Goal: Task Accomplishment & Management: Complete application form

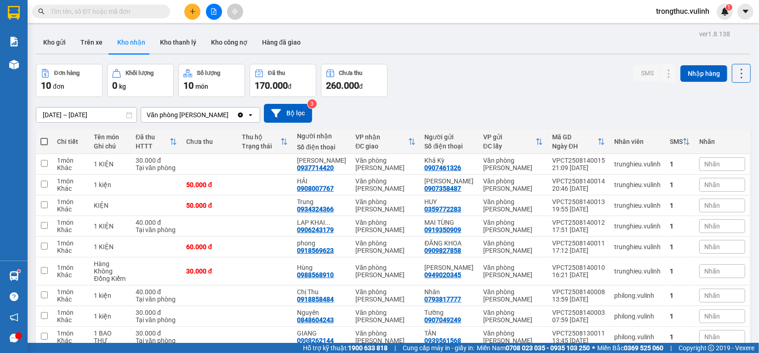
click at [88, 15] on input "text" at bounding box center [105, 11] width 109 height 10
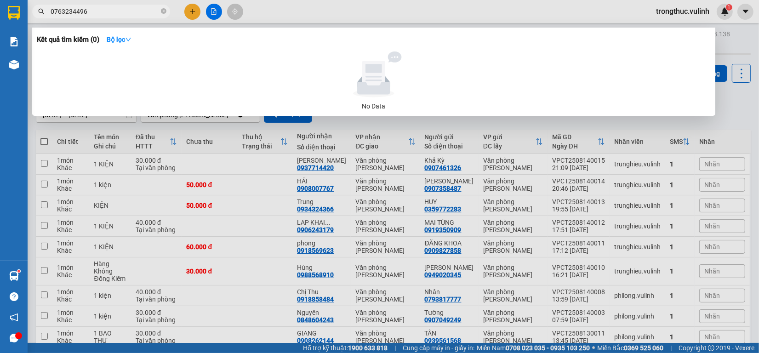
type input "0763234496"
click at [367, 12] on div at bounding box center [379, 176] width 759 height 353
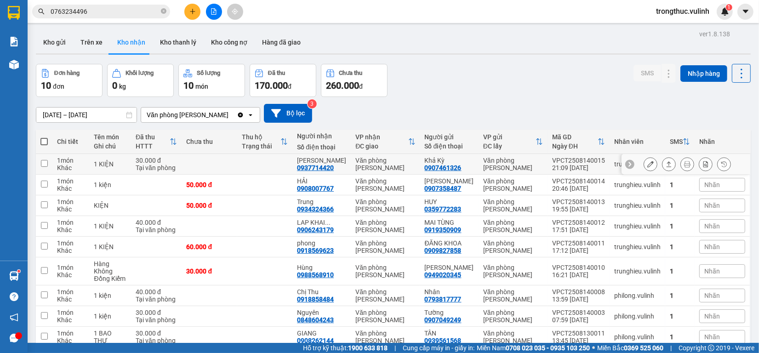
drag, startPoint x: 642, startPoint y: 162, endPoint x: 638, endPoint y: 166, distance: 5.6
click at [647, 162] on icon at bounding box center [650, 164] width 6 height 6
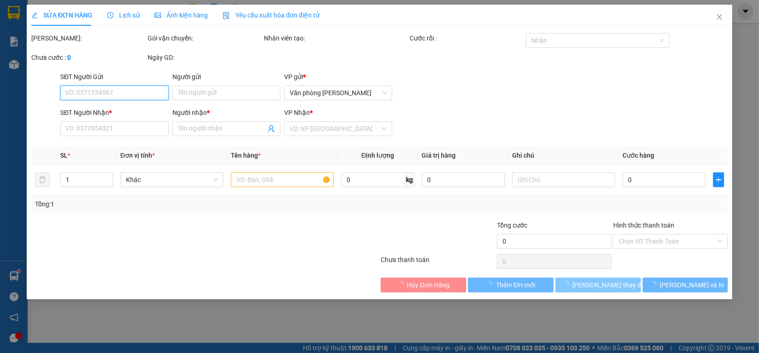
type input "0907461326"
type input "Khả Kỳ"
type input "0937714420"
type input "[PERSON_NAME]"
type input "30.000"
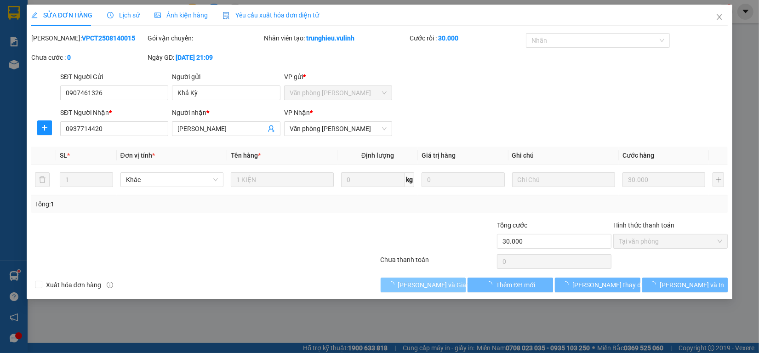
click at [431, 286] on span "[PERSON_NAME] và Giao hàng" at bounding box center [442, 285] width 88 height 10
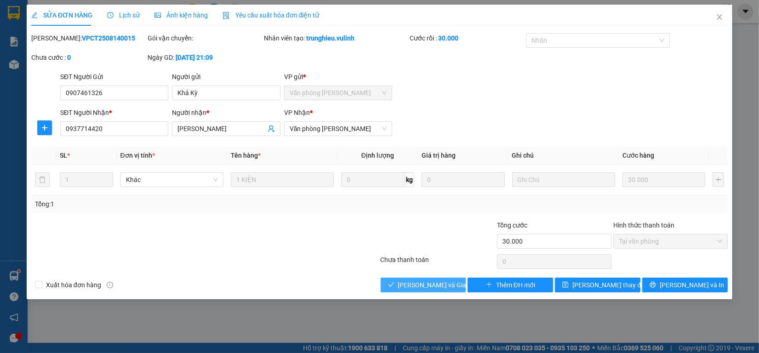
click at [433, 285] on span "[PERSON_NAME] và Giao hàng" at bounding box center [442, 285] width 88 height 10
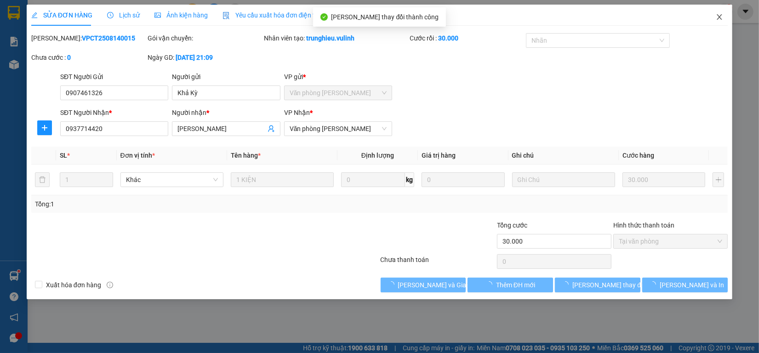
click at [722, 17] on icon "close" at bounding box center [719, 16] width 7 height 7
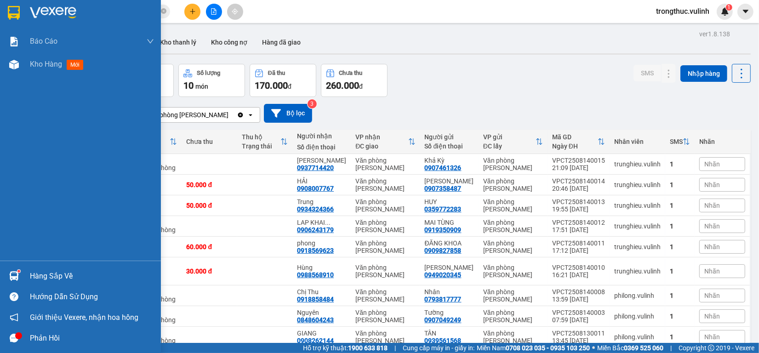
click at [32, 272] on div "Hàng sắp về" at bounding box center [92, 276] width 124 height 14
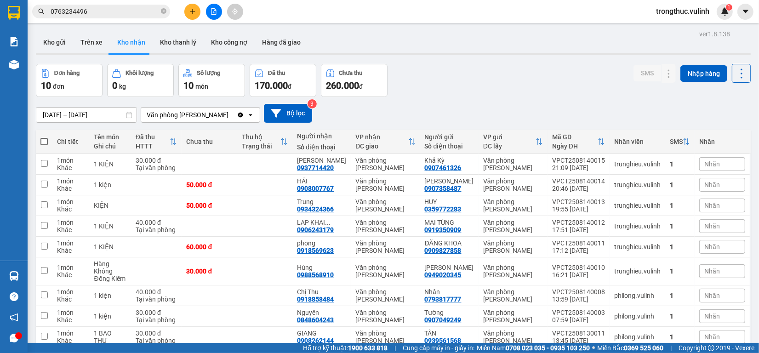
click at [524, 48] on section "Kết quả tìm kiếm ( 0 ) Bộ lọc No Data 0763234496 trongthuc.vulinh 1 Báo cáo BC …" at bounding box center [379, 176] width 759 height 353
click at [192, 17] on button at bounding box center [192, 12] width 16 height 16
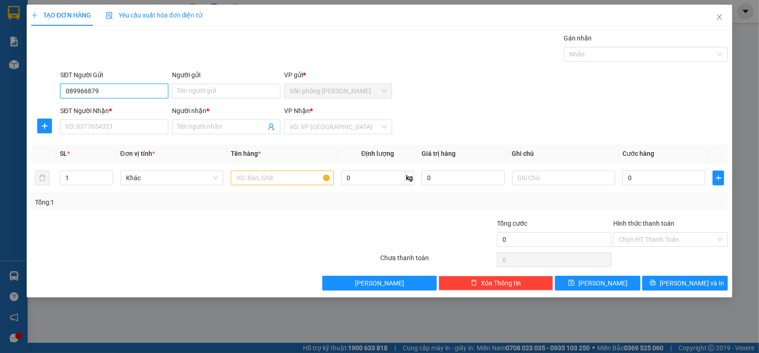
type input "0899668791"
click at [120, 109] on div "0899668791 - [GEOGRAPHIC_DATA]" at bounding box center [117, 110] width 103 height 10
type input "Đức"
type input "0348783257"
type input "Vi"
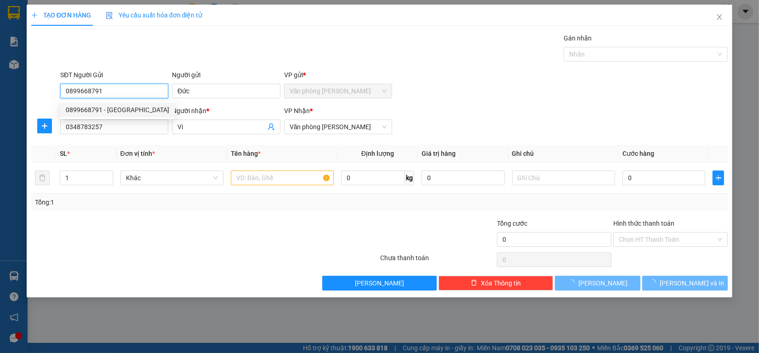
type input "0899668791"
type input "60.000"
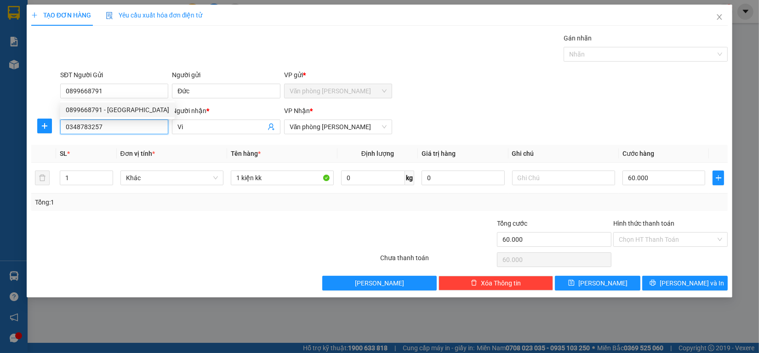
click at [0, 131] on div "TẠO ĐƠN HÀNG Yêu cầu xuất hóa đơn điện tử Transit Pickup Surcharge Ids Transit …" at bounding box center [379, 176] width 759 height 353
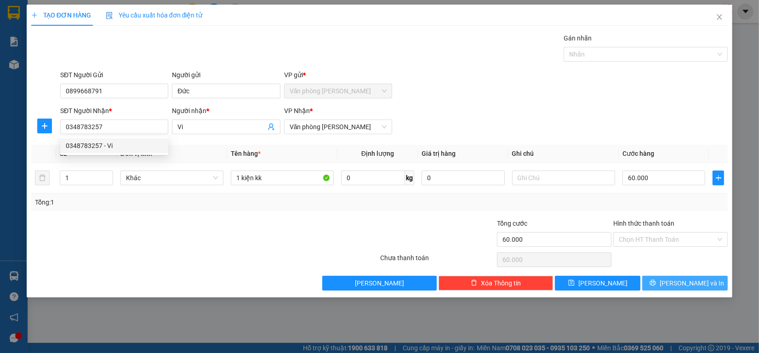
click at [693, 280] on span "[PERSON_NAME] và In" at bounding box center [692, 283] width 64 height 10
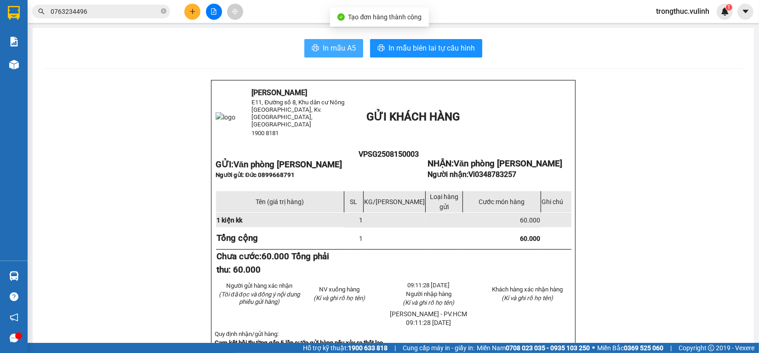
click at [324, 51] on span "In mẫu A5" at bounding box center [339, 47] width 33 height 11
click at [338, 44] on span "In mẫu A5" at bounding box center [339, 47] width 33 height 11
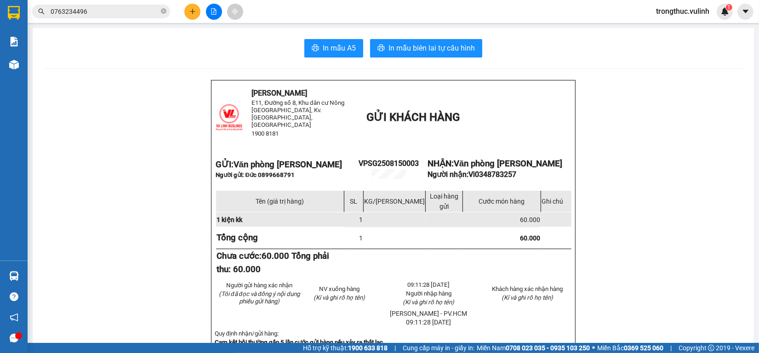
click at [190, 12] on icon "plus" at bounding box center [192, 11] width 6 height 6
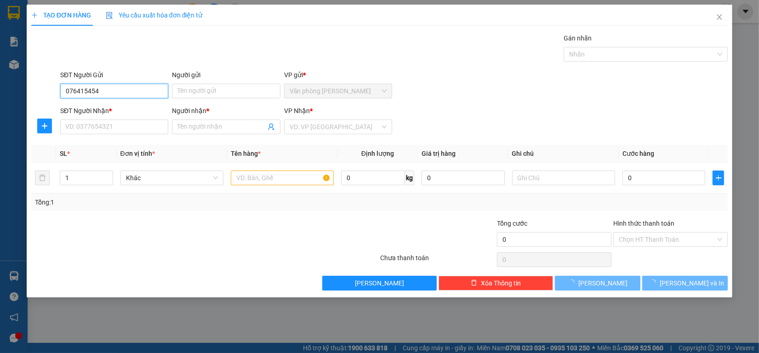
type input "0764154545"
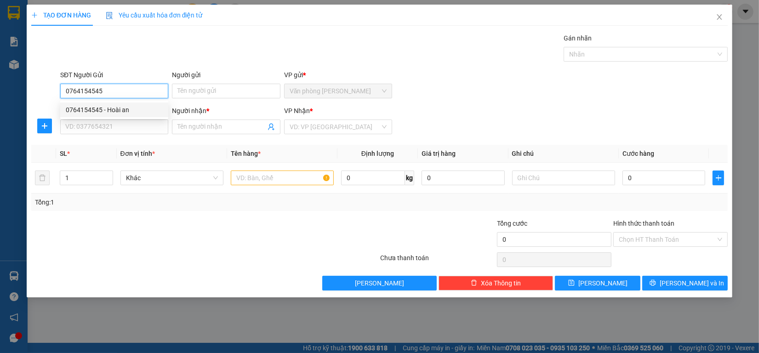
click at [139, 106] on div "0764154545 - Hoài an" at bounding box center [114, 110] width 97 height 10
type input "Hoài an"
type input "0913824234"
type input "[PERSON_NAME]"
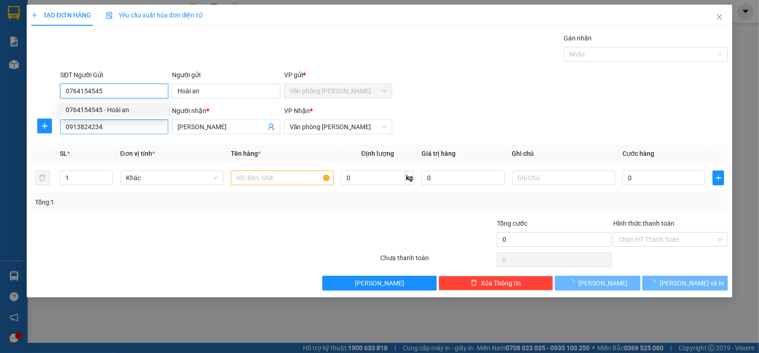
type input "60.000"
type input "0764154545"
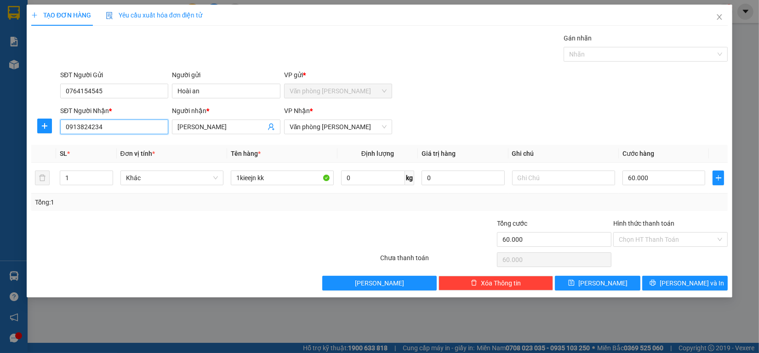
drag, startPoint x: 125, startPoint y: 127, endPoint x: 0, endPoint y: 122, distance: 125.1
click at [0, 123] on div "TẠO ĐƠN HÀNG Yêu cầu xuất hóa đơn điện tử Transit Pickup Surcharge Ids Transit …" at bounding box center [379, 176] width 759 height 353
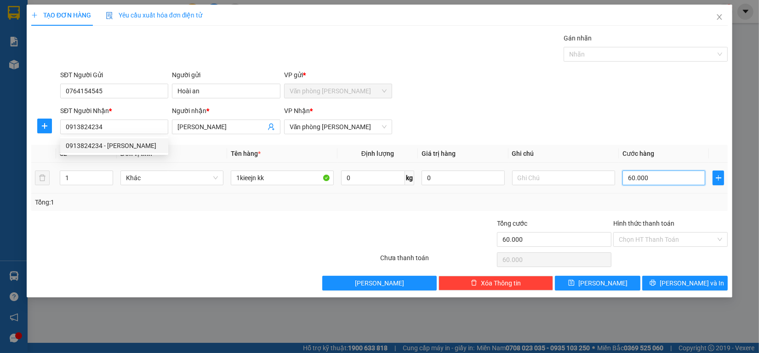
click at [675, 182] on input "60.000" at bounding box center [664, 178] width 83 height 15
type input "7"
type input "70"
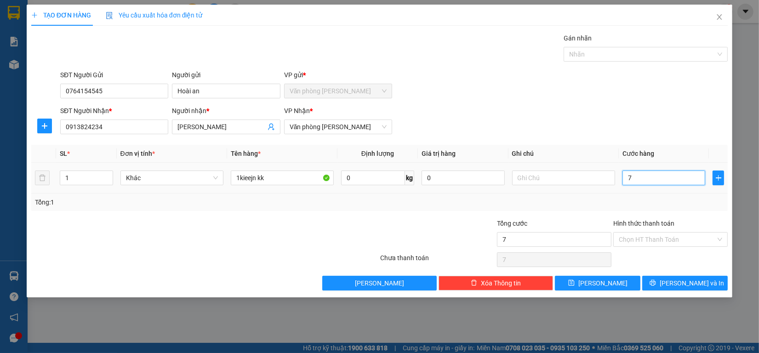
type input "70"
type input "700"
type input "7.000"
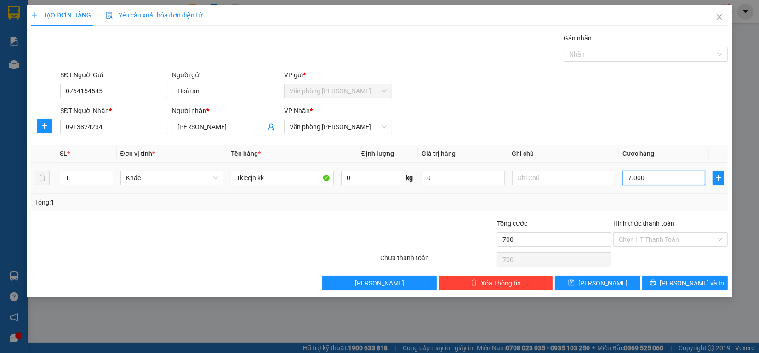
type input "7.000"
type input "70.000"
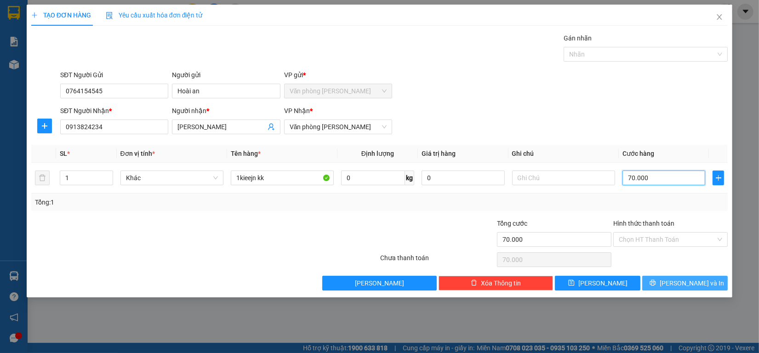
type input "70.000"
click at [676, 281] on button "[PERSON_NAME] và In" at bounding box center [685, 283] width 86 height 15
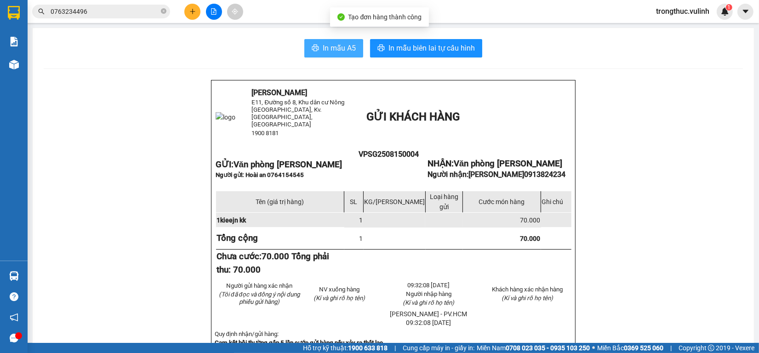
click at [326, 44] on span "In mẫu A5" at bounding box center [339, 47] width 33 height 11
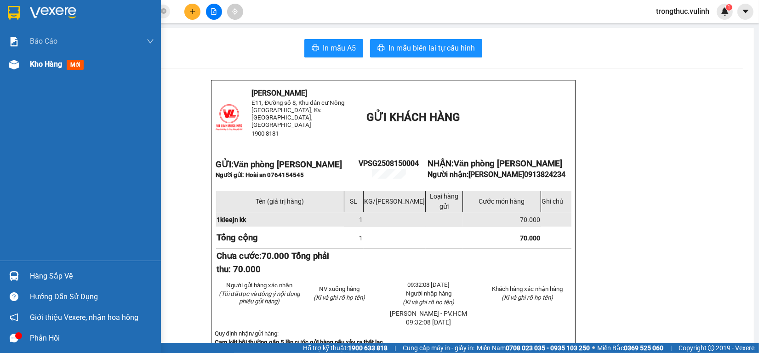
click at [53, 61] on span "Kho hàng" at bounding box center [46, 64] width 32 height 9
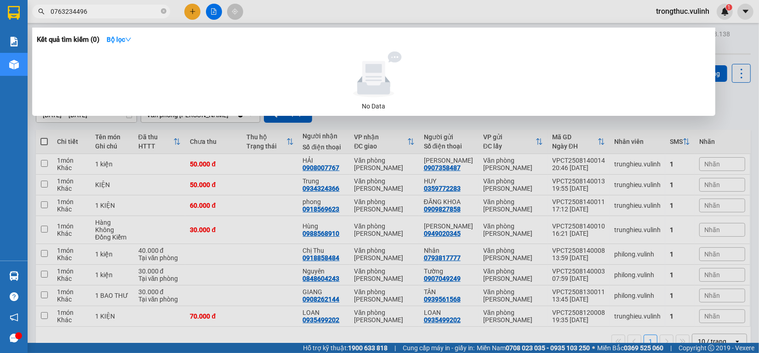
click at [115, 14] on input "0763234496" at bounding box center [105, 11] width 109 height 10
click at [114, 14] on input "0763234496" at bounding box center [105, 11] width 109 height 10
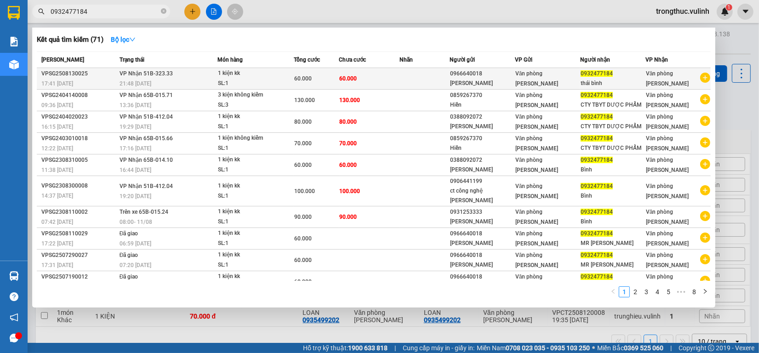
type input "0932477184"
click at [619, 86] on div "thái bình" at bounding box center [613, 84] width 64 height 10
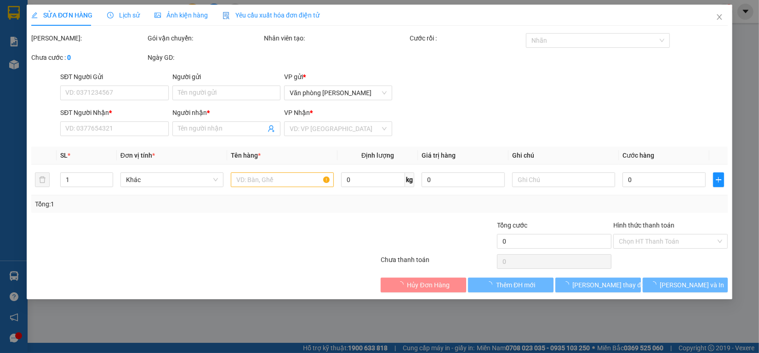
type input "0966640018"
type input "[PERSON_NAME]"
type input "0932477184"
type input "thái bình"
type input "60.000"
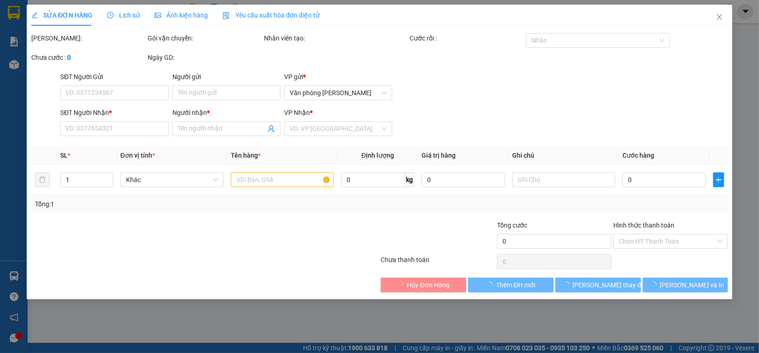
type input "60.000"
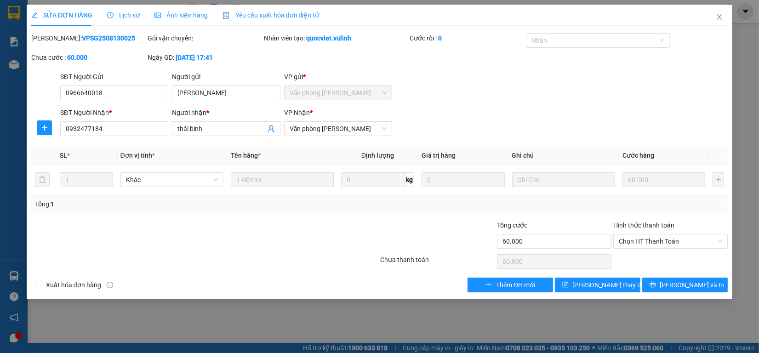
click at [129, 13] on span "Lịch sử" at bounding box center [123, 14] width 33 height 7
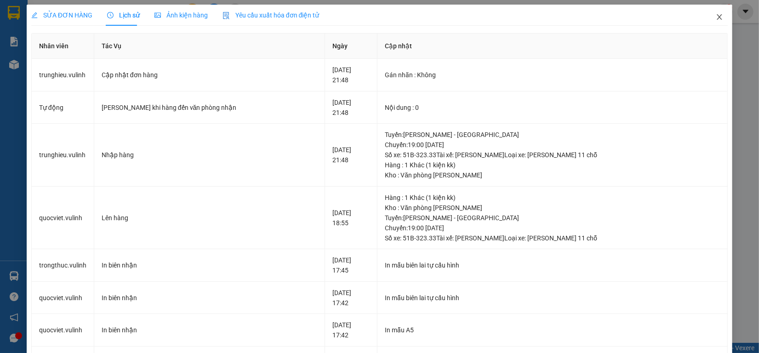
click at [713, 21] on span "Close" at bounding box center [720, 18] width 26 height 26
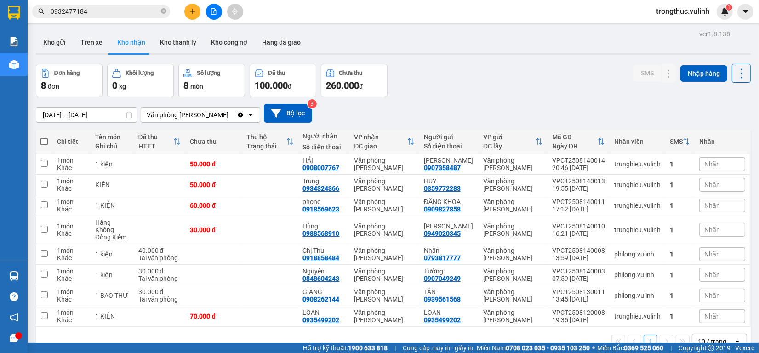
click at [189, 6] on button at bounding box center [192, 12] width 16 height 16
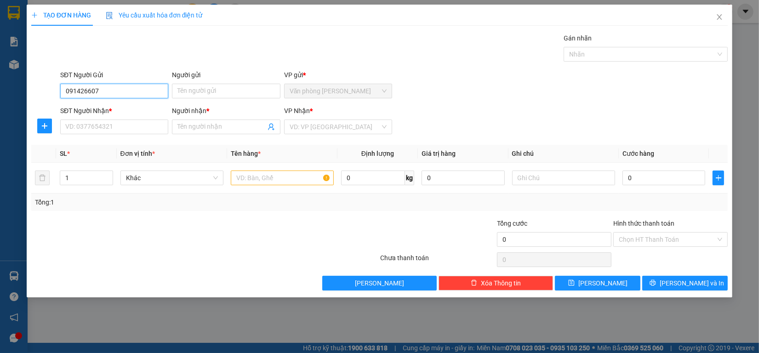
type input "0914266071"
click at [123, 111] on div "0914266071 - Cty Fusion" at bounding box center [114, 110] width 97 height 10
type input "Cty Fusion"
type input "0932477184"
type input "thái bình"
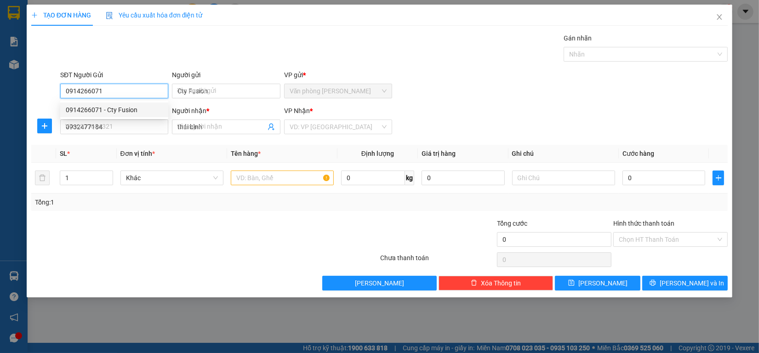
type input "60.000"
type input "0914266071"
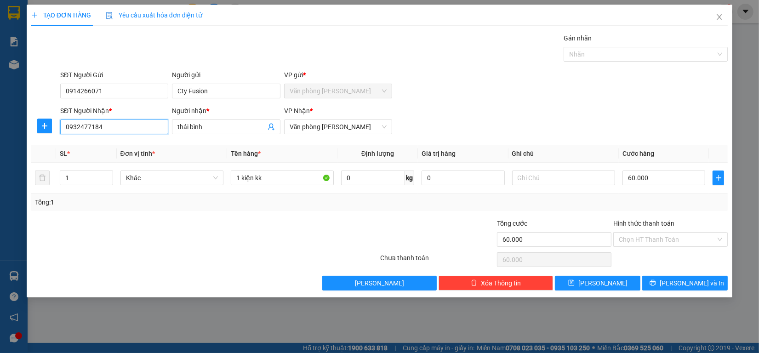
drag, startPoint x: 124, startPoint y: 122, endPoint x: 0, endPoint y: 117, distance: 124.2
click at [0, 117] on div "TẠO ĐƠN HÀNG Yêu cầu xuất hóa đơn điện tử Transit Pickup Surcharge Ids Transit …" at bounding box center [379, 176] width 759 height 353
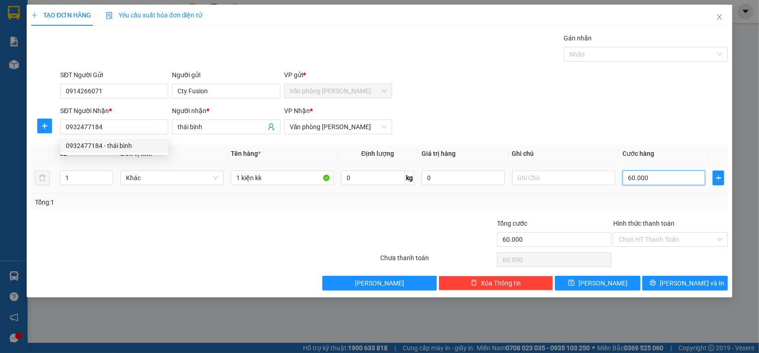
click at [676, 175] on input "60.000" at bounding box center [664, 178] width 83 height 15
click at [665, 243] on input "Hình thức thanh toán" at bounding box center [667, 240] width 97 height 14
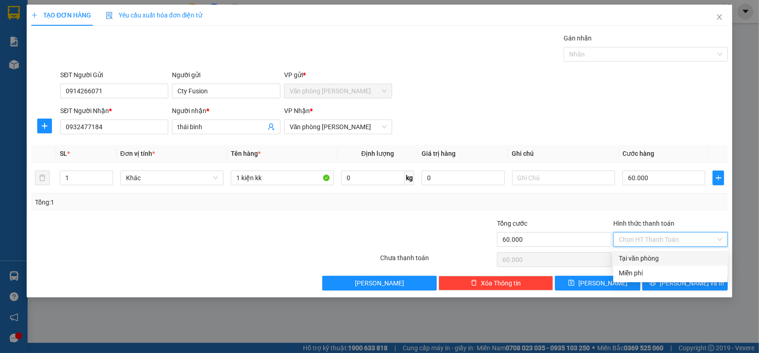
click at [645, 256] on div "Tại văn phòng" at bounding box center [670, 258] width 103 height 10
type input "0"
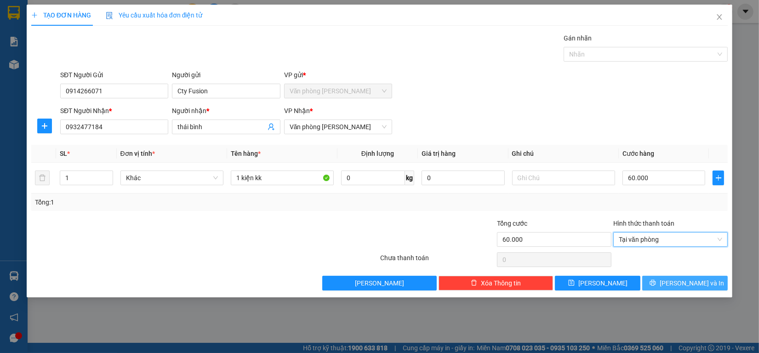
click at [656, 280] on icon "printer" at bounding box center [653, 283] width 6 height 6
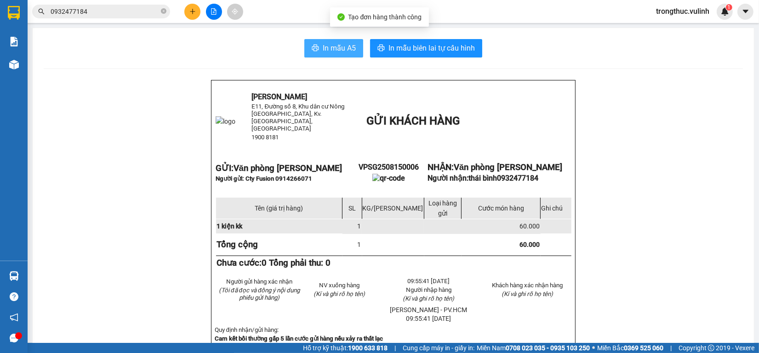
click at [323, 46] on span "In mẫu A5" at bounding box center [339, 47] width 33 height 11
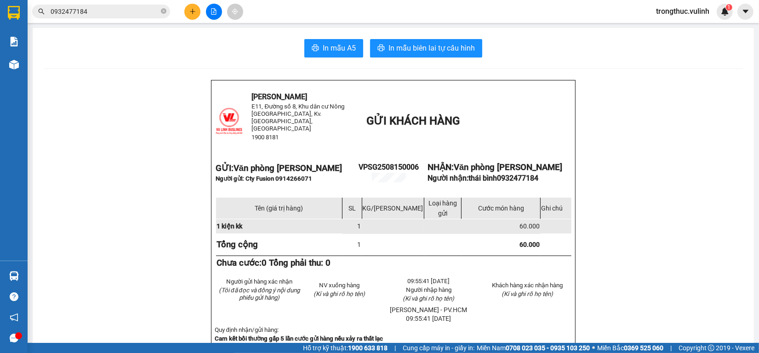
drag, startPoint x: 26, startPoint y: 63, endPoint x: 122, endPoint y: 53, distance: 97.1
click at [25, 63] on div "Kho hàng mới" at bounding box center [14, 64] width 28 height 23
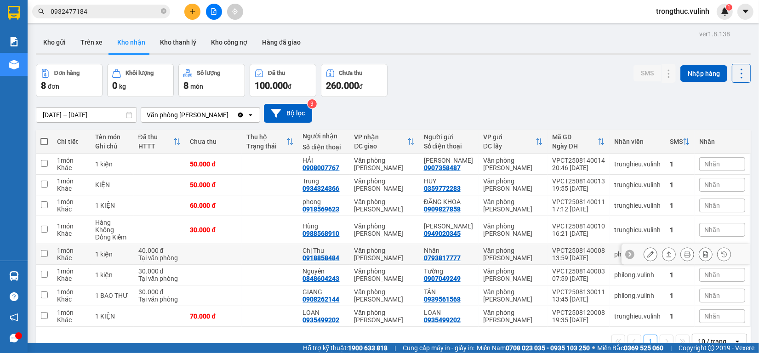
click at [644, 254] on button at bounding box center [650, 254] width 13 height 16
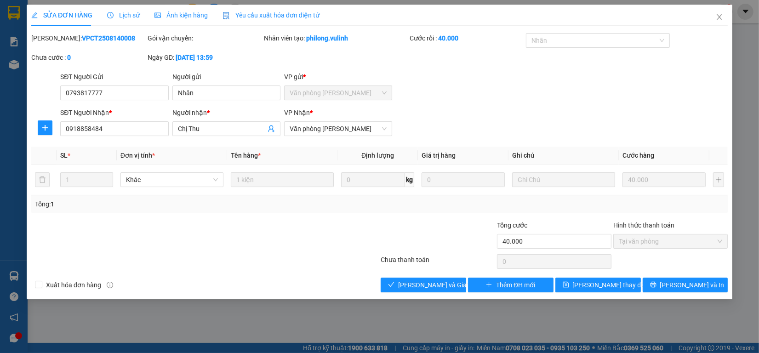
type input "0793817777"
type input "Nhân"
type input "0918858484"
type input "Chị Thu"
type input "40.000"
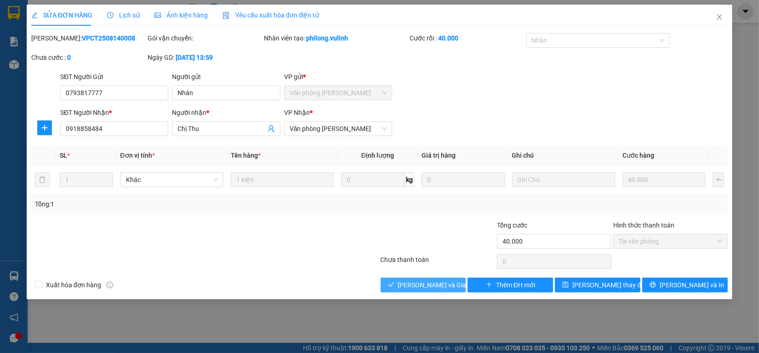
click at [407, 291] on button "[PERSON_NAME] và Giao hàng" at bounding box center [424, 285] width 86 height 15
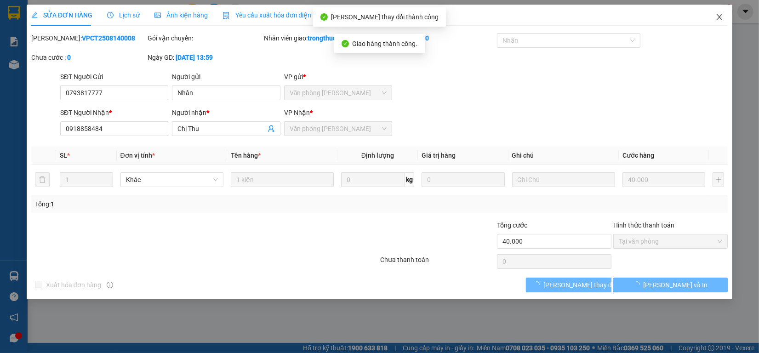
click at [720, 17] on icon "close" at bounding box center [719, 17] width 5 height 6
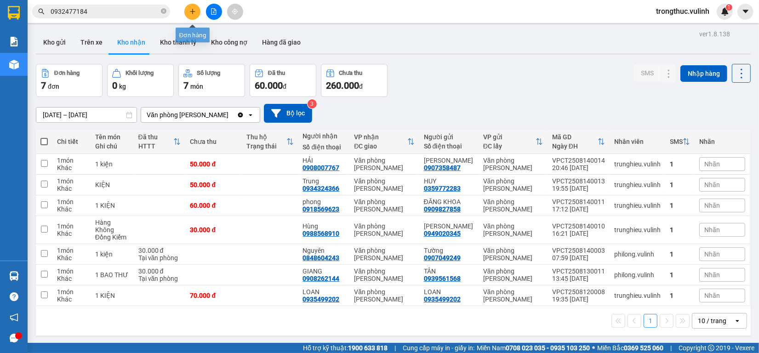
click at [196, 13] on button at bounding box center [192, 12] width 16 height 16
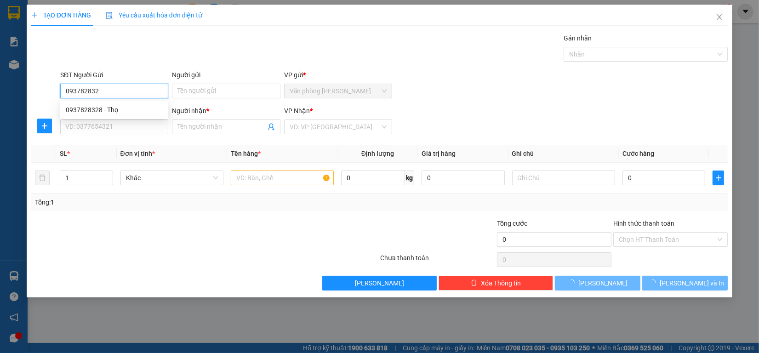
type input "0937828328"
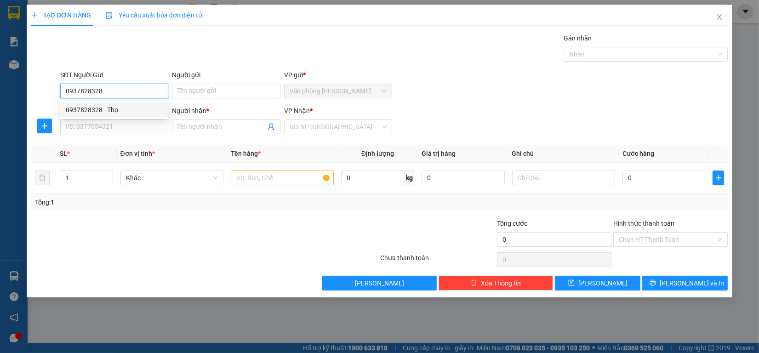
click at [122, 105] on div "0937828328 - Thọ" at bounding box center [114, 110] width 97 height 10
type input "Thọ"
type input "0903993497"
type input "Giàu"
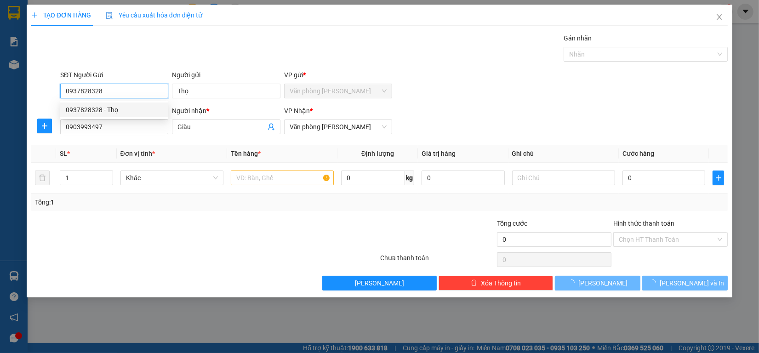
type input "60.000"
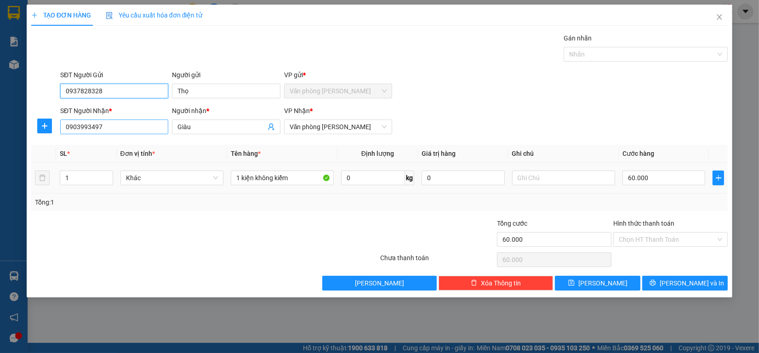
type input "0937828328"
drag, startPoint x: 128, startPoint y: 131, endPoint x: 0, endPoint y: 130, distance: 127.8
click at [0, 131] on div "TẠO ĐƠN HÀNG Yêu cầu xuất hóa đơn điện tử Transit Pickup Surcharge Ids Transit …" at bounding box center [379, 176] width 759 height 353
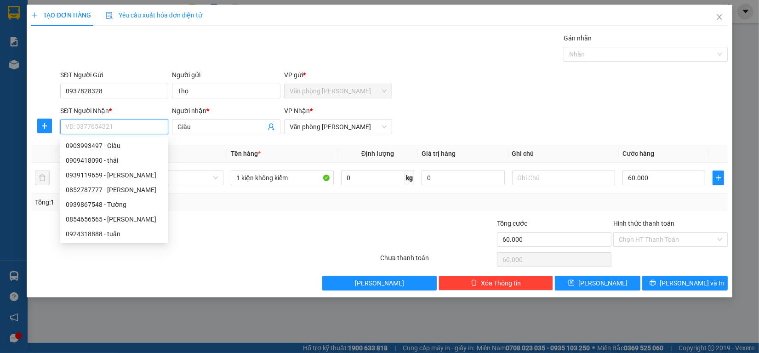
click at [148, 127] on input "SĐT Người Nhận *" at bounding box center [114, 127] width 108 height 15
click at [142, 192] on div "0852787777 - [PERSON_NAME]" at bounding box center [114, 190] width 97 height 10
type input "0852787777"
type input "[PERSON_NAME]"
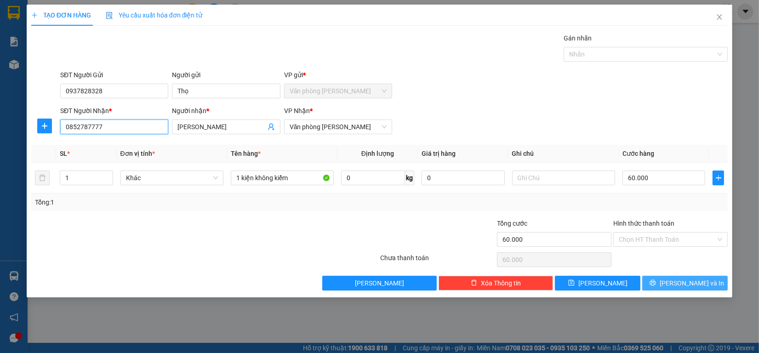
type input "0852787777"
click at [693, 283] on span "[PERSON_NAME] và In" at bounding box center [692, 283] width 64 height 10
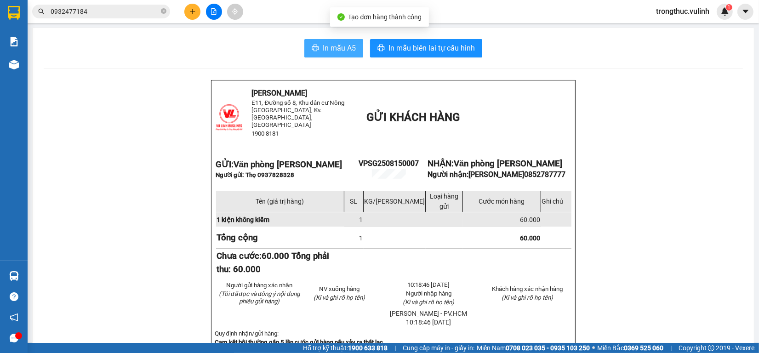
drag, startPoint x: 313, startPoint y: 69, endPoint x: 321, endPoint y: 54, distance: 17.1
click at [314, 69] on div at bounding box center [393, 69] width 699 height 0
click at [323, 54] on span "In mẫu A5" at bounding box center [339, 47] width 33 height 11
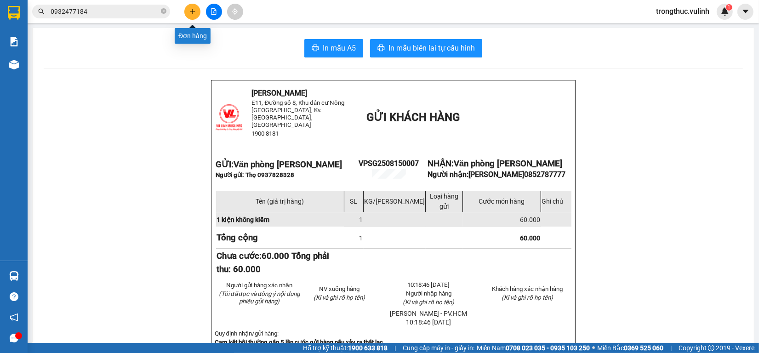
click at [194, 9] on icon "plus" at bounding box center [192, 11] width 6 height 6
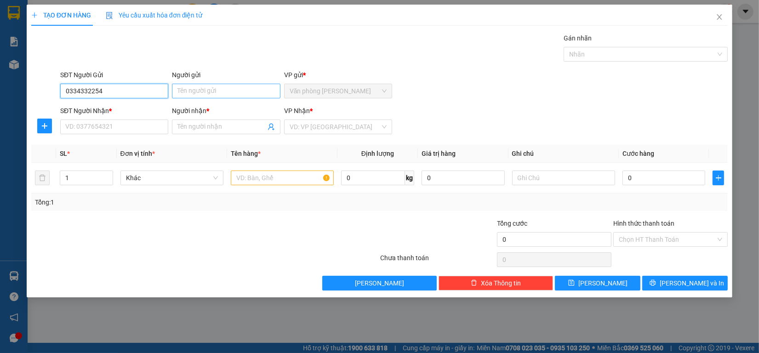
type input "0334332254"
click at [198, 93] on input "Người gửi" at bounding box center [226, 91] width 108 height 15
type input "Thúy Quyên"
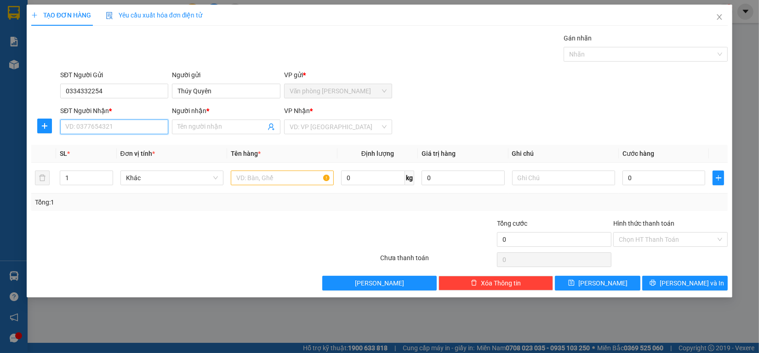
click at [97, 127] on input "SĐT Người Nhận *" at bounding box center [114, 127] width 108 height 15
drag, startPoint x: 145, startPoint y: 88, endPoint x: 0, endPoint y: 103, distance: 146.0
click at [0, 103] on div "TẠO ĐƠN HÀNG Yêu cầu xuất hóa đơn điện tử Transit Pickup Surcharge Ids Transit …" at bounding box center [379, 176] width 759 height 353
click at [139, 135] on div "SĐT Người Nhận * VD: 0377654321" at bounding box center [114, 122] width 108 height 32
click at [138, 130] on input "SĐT Người Nhận *" at bounding box center [114, 127] width 108 height 15
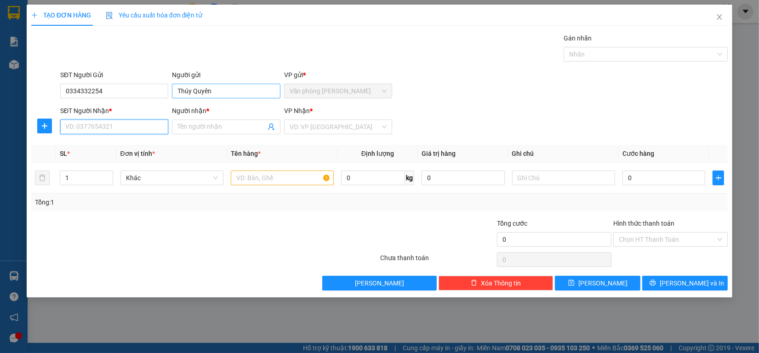
paste input "0334332254"
type input "0334332254"
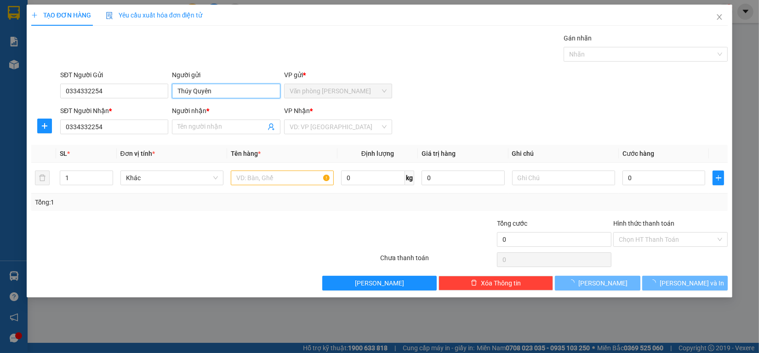
drag, startPoint x: 217, startPoint y: 90, endPoint x: 40, endPoint y: 90, distance: 176.6
click at [40, 90] on div "SĐT Người Gửi 0334332254 Người gửi Thúy Quyên [PERSON_NAME] VP gửi * Văn phòng …" at bounding box center [379, 86] width 698 height 32
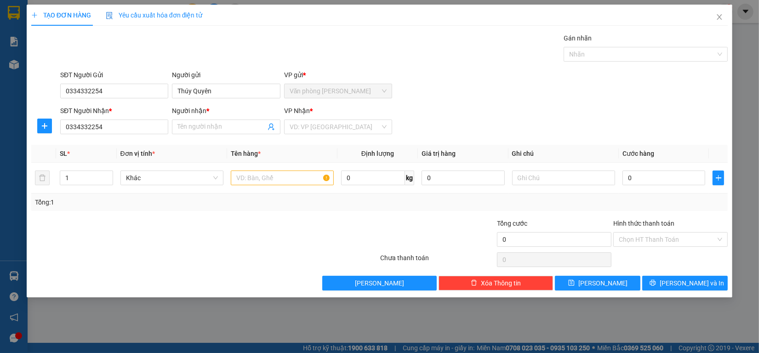
click at [123, 119] on div "SĐT Người Nhận *" at bounding box center [114, 113] width 108 height 14
click at [119, 125] on input "0334332254" at bounding box center [114, 127] width 108 height 15
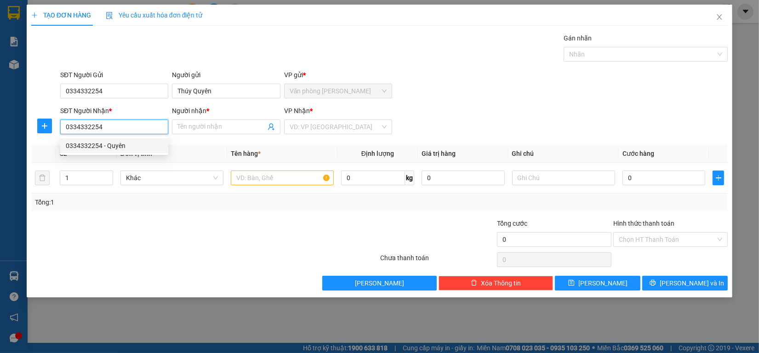
click at [129, 141] on div "0334332254 - Quyên" at bounding box center [114, 146] width 97 height 10
type input "Quyên"
type input "70.000"
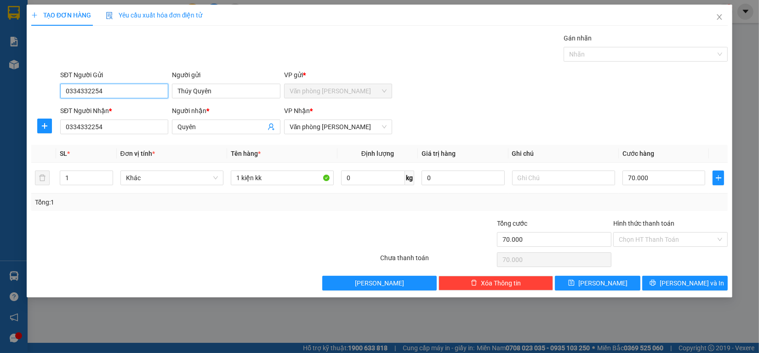
drag, startPoint x: 108, startPoint y: 87, endPoint x: 23, endPoint y: 82, distance: 84.8
click at [0, 92] on div "TẠO ĐƠN HÀNG Yêu cầu xuất hóa đơn điện tử Transit Pickup Surcharge Ids Transit …" at bounding box center [379, 176] width 759 height 353
type input "0325090579"
drag, startPoint x: 122, startPoint y: 92, endPoint x: 0, endPoint y: 97, distance: 121.9
click at [0, 97] on div "TẠO ĐƠN HÀNG Yêu cầu xuất hóa đơn điện tử Transit Pickup Surcharge Ids Transit …" at bounding box center [379, 176] width 759 height 353
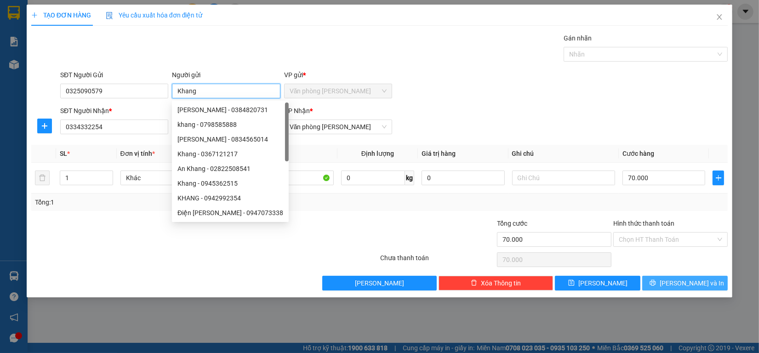
type input "Khang"
click at [695, 277] on button "[PERSON_NAME] và In" at bounding box center [685, 283] width 86 height 15
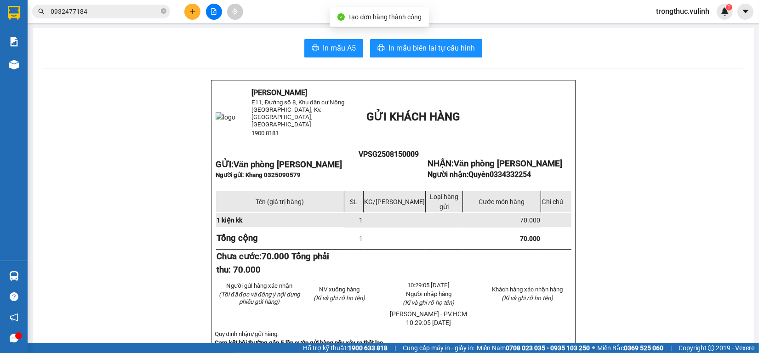
click at [338, 53] on span "In mẫu A5" at bounding box center [339, 47] width 33 height 11
click at [335, 49] on span "In mẫu A5" at bounding box center [339, 47] width 33 height 11
click at [527, 23] on main "In mẫu A5 In mẫu biên lai tự cấu hình [GEOGRAPHIC_DATA] E11, [STREET_ADDRESS], …" at bounding box center [379, 171] width 759 height 343
click at [543, 51] on div "In mẫu A5 In mẫu biên lai tự cấu hình" at bounding box center [393, 48] width 699 height 18
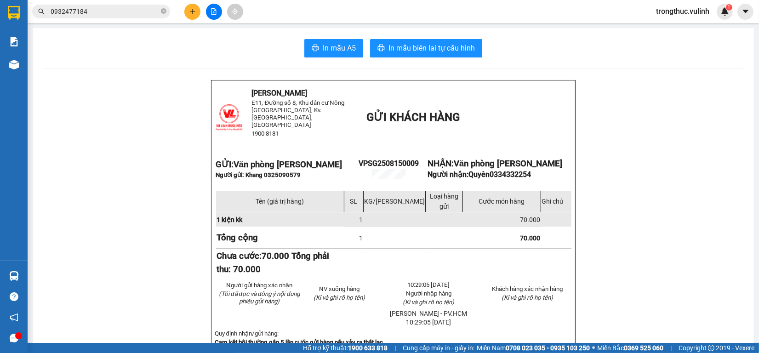
click at [633, 26] on main "In mẫu A5 In mẫu biên lai tự cấu hình [GEOGRAPHIC_DATA] E11, [STREET_ADDRESS], …" at bounding box center [379, 171] width 759 height 343
click at [192, 12] on icon "plus" at bounding box center [192, 11] width 6 height 6
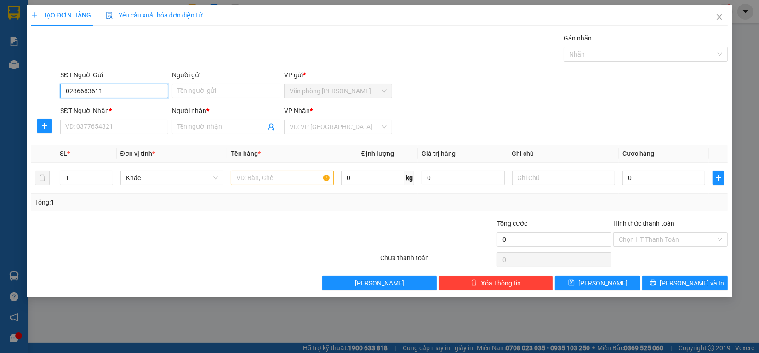
type input "02866836118"
click at [102, 105] on div "02866836118 - KHO HÀNG NHAKHOA" at bounding box center [121, 110] width 110 height 10
type input "KHO HÀNG NHAKHOA"
type input "0939224488"
type input "tân"
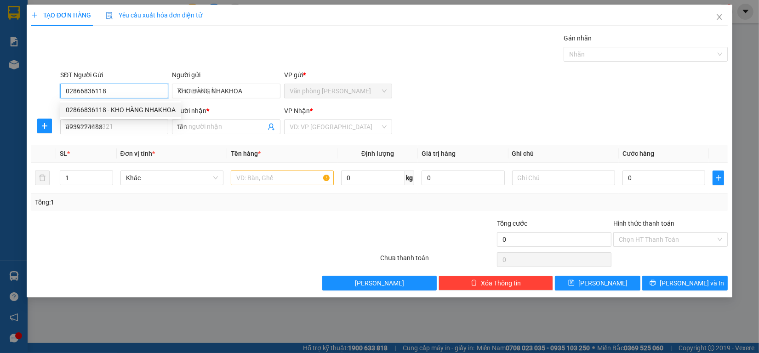
type input "40.000"
type input "02866836118"
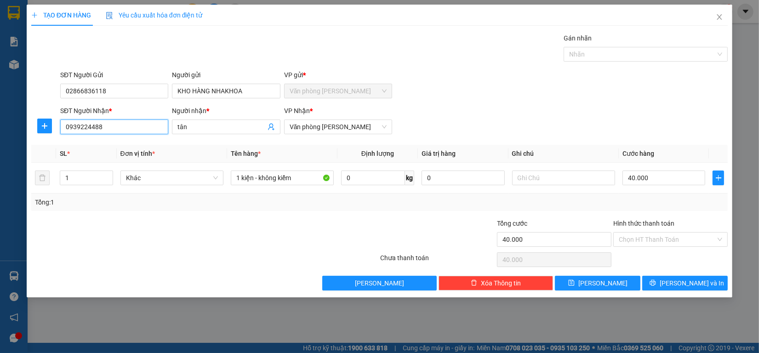
drag, startPoint x: 120, startPoint y: 127, endPoint x: 0, endPoint y: 127, distance: 120.0
click at [0, 127] on div "TẠO ĐƠN HÀNG Yêu cầu xuất hóa đơn điện tử Transit Pickup Surcharge Ids Transit …" at bounding box center [379, 176] width 759 height 353
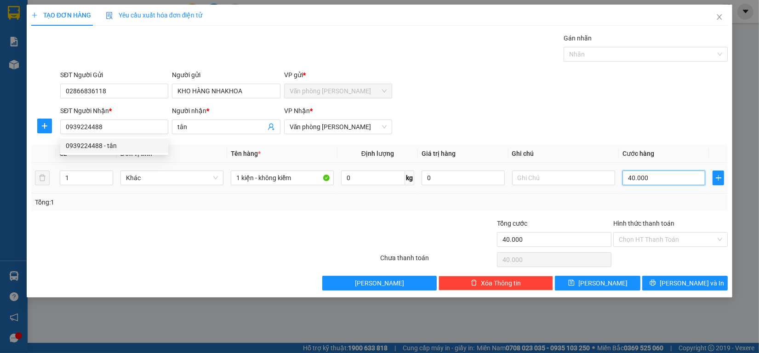
click at [662, 177] on input "40.000" at bounding box center [664, 178] width 83 height 15
type input "5"
type input "50"
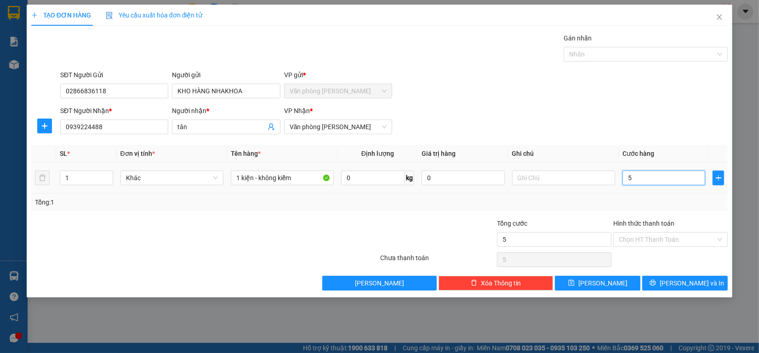
type input "50"
type input "500"
type input "5.000"
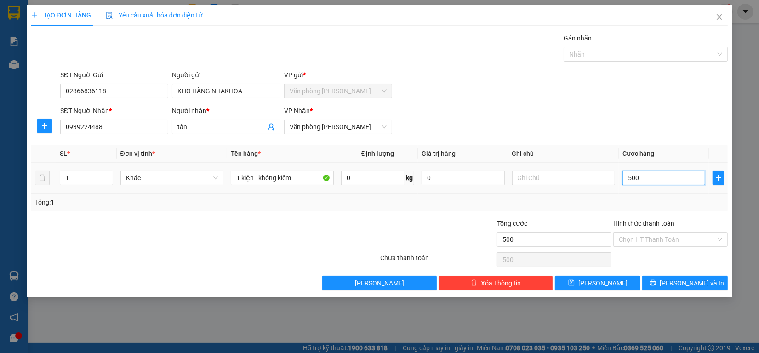
type input "5.000"
type input "500"
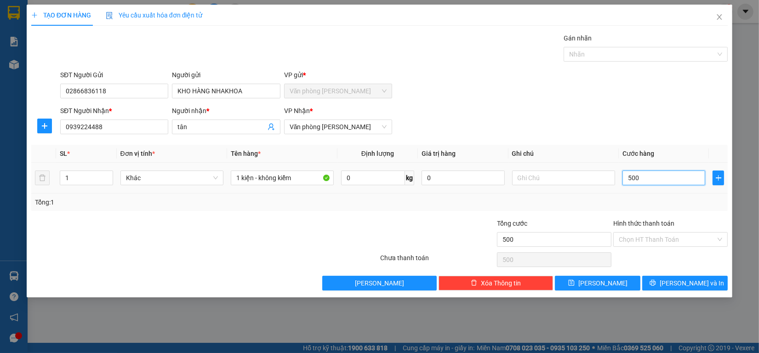
type input "50"
type input "5"
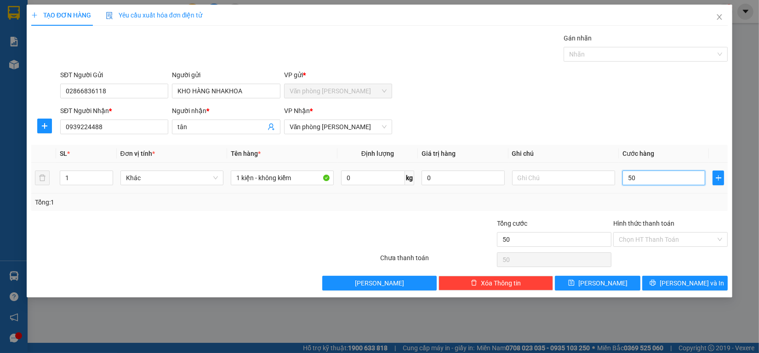
type input "5"
type input "0"
type input "60"
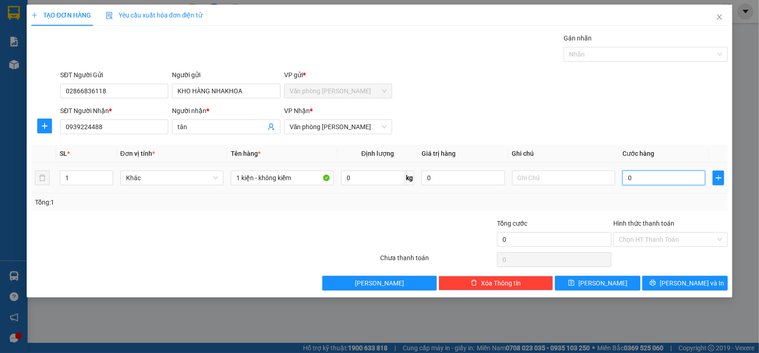
type input "60"
type input "600"
type input "6.000"
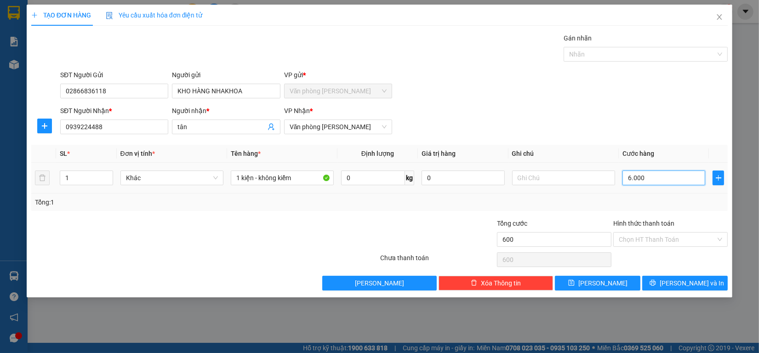
type input "6.000"
type input "60.000"
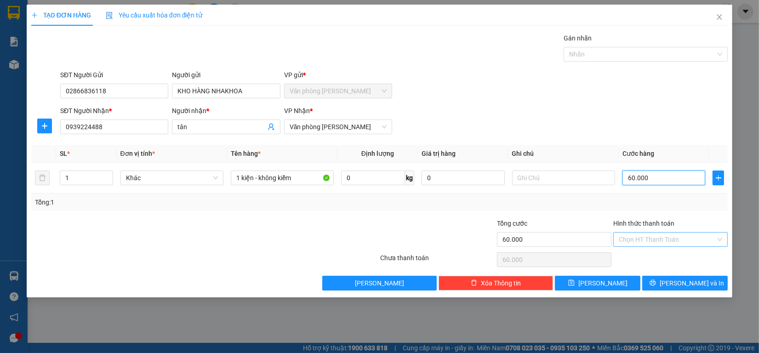
type input "60.000"
click at [644, 236] on input "Hình thức thanh toán" at bounding box center [667, 240] width 97 height 14
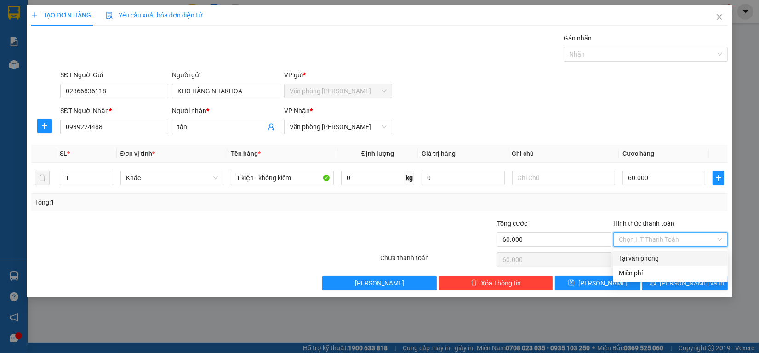
click at [635, 254] on div "Tại văn phòng" at bounding box center [670, 258] width 103 height 10
type input "0"
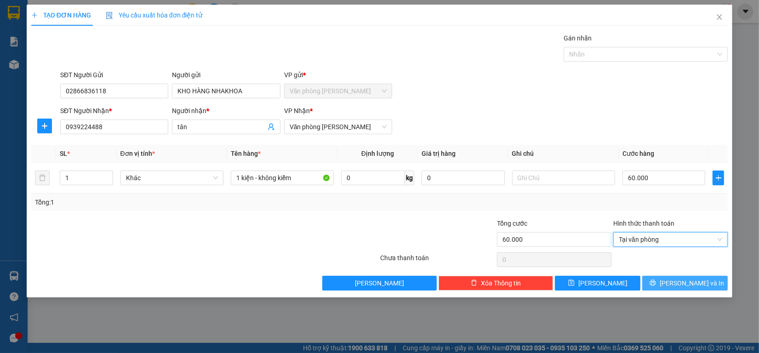
click at [656, 283] on icon "printer" at bounding box center [653, 283] width 6 height 6
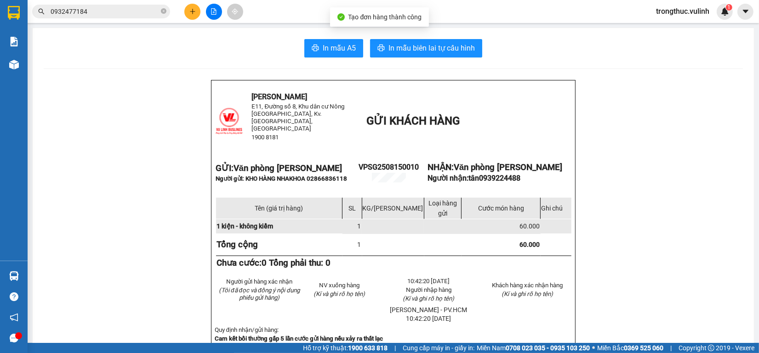
click at [319, 40] on button "In mẫu A5" at bounding box center [333, 48] width 59 height 18
click at [319, 42] on button "In mẫu A5" at bounding box center [333, 48] width 59 height 18
click at [196, 12] on button at bounding box center [192, 12] width 16 height 16
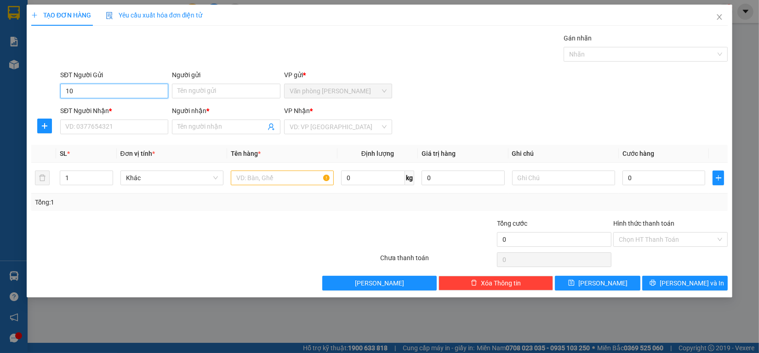
type input "1"
type input "0938218451"
click at [191, 93] on input "Người gửi" at bounding box center [226, 91] width 108 height 15
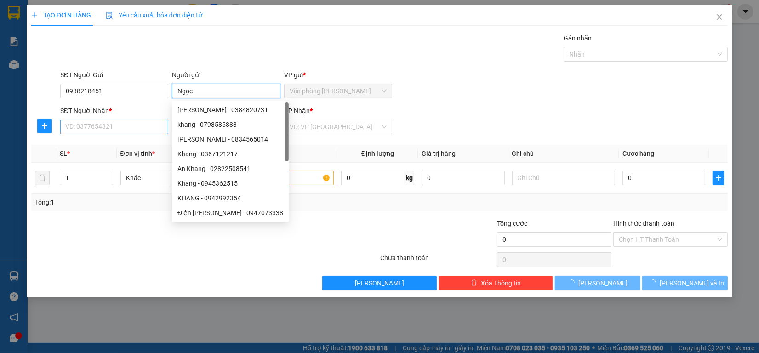
type input "Ngọc"
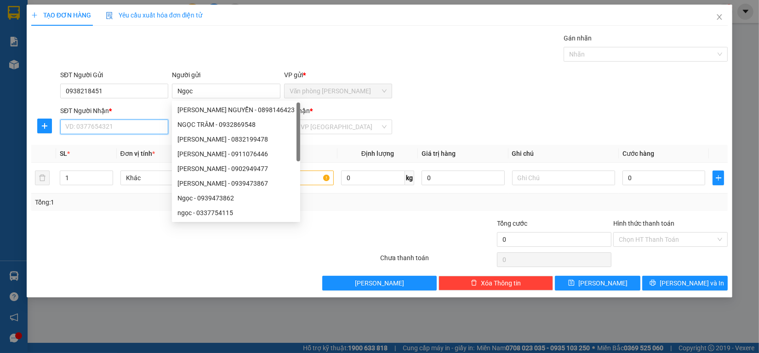
click at [131, 132] on input "SĐT Người Nhận *" at bounding box center [114, 127] width 108 height 15
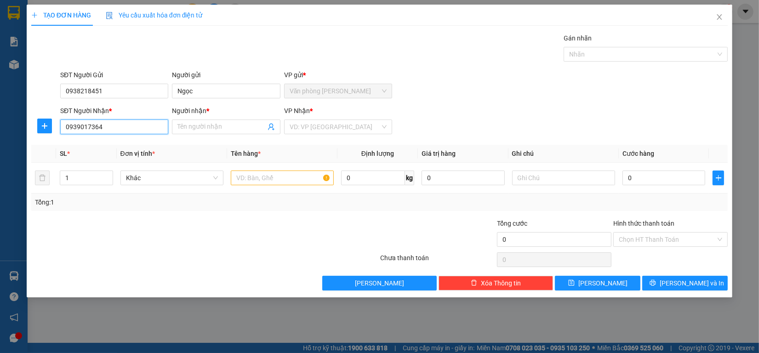
type input "0939017364"
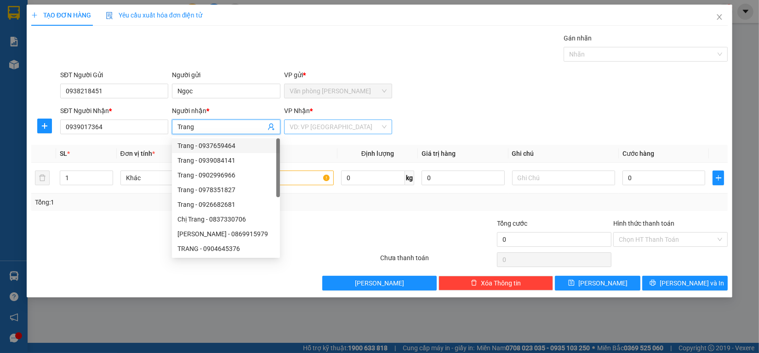
type input "Trang"
click at [301, 130] on input "search" at bounding box center [335, 127] width 91 height 14
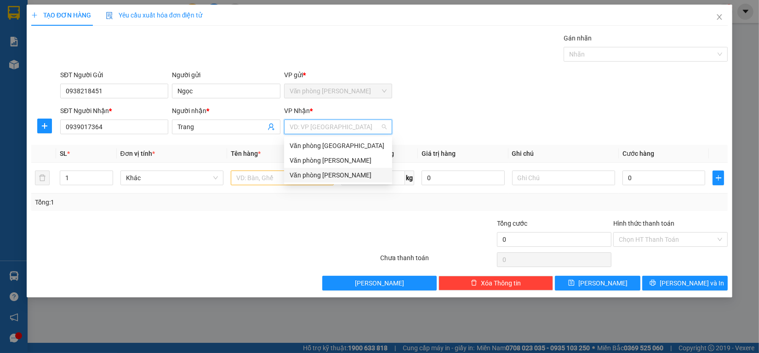
click at [309, 170] on div "Văn phòng [PERSON_NAME]" at bounding box center [338, 175] width 97 height 10
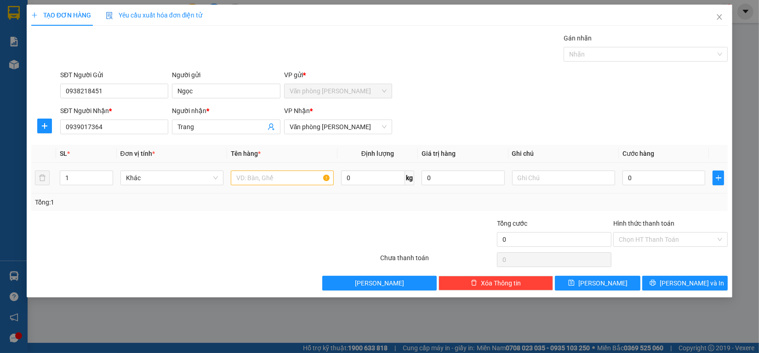
click at [261, 191] on td at bounding box center [282, 178] width 110 height 31
click at [260, 186] on div at bounding box center [282, 178] width 103 height 18
click at [260, 183] on input "text" at bounding box center [282, 178] width 103 height 15
type input "1 kiện - kk"
click at [719, 21] on span "Close" at bounding box center [720, 18] width 26 height 26
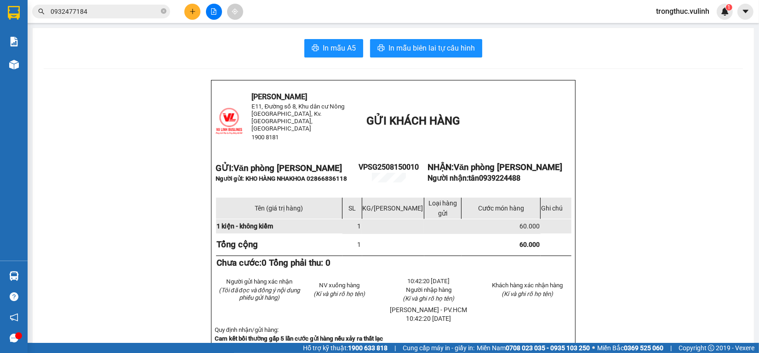
click at [191, 14] on icon "plus" at bounding box center [192, 11] width 6 height 6
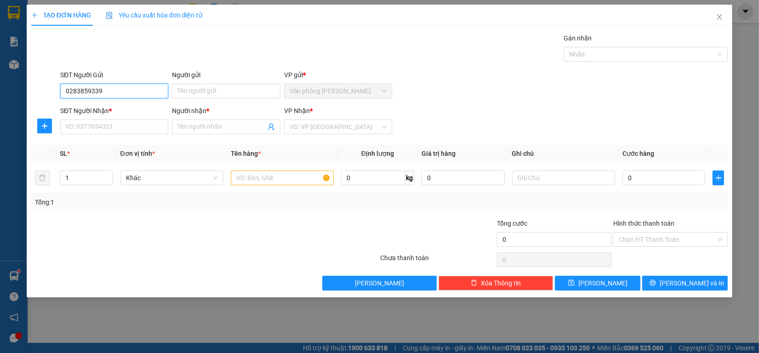
type input "02838593399"
click at [129, 109] on div "02838593399 - Nha Khoa 3D" at bounding box center [114, 110] width 97 height 10
type input "Nha Khoa 3D"
type input "0937151798"
type input "hà thành"
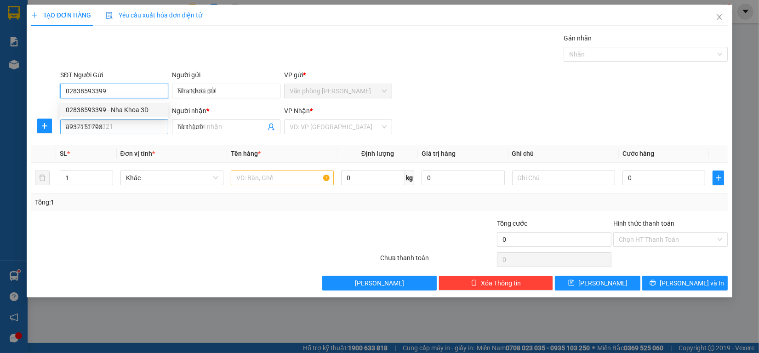
type input "40.000"
type input "02838593399"
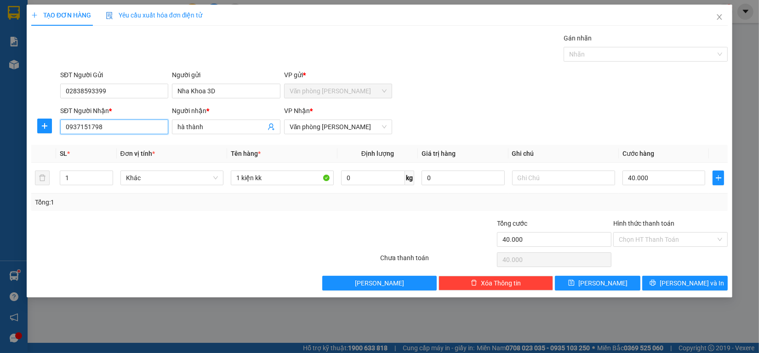
drag, startPoint x: 22, startPoint y: 120, endPoint x: 0, endPoint y: 120, distance: 22.1
click at [0, 120] on div "TẠO ĐƠN HÀNG Yêu cầu xuất hóa đơn điện tử Transit Pickup Surcharge Ids Transit …" at bounding box center [379, 176] width 759 height 353
type input "0787907204"
drag, startPoint x: 219, startPoint y: 131, endPoint x: 0, endPoint y: 111, distance: 219.8
click at [0, 111] on div "TẠO ĐƠN HÀNG Yêu cầu xuất hóa đơn điện tử Transit Pickup Surcharge Ids Transit …" at bounding box center [379, 176] width 759 height 353
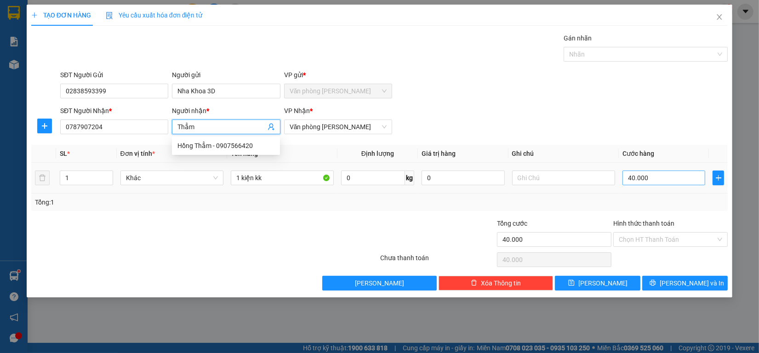
type input "Thẳm"
click at [660, 184] on input "40.000" at bounding box center [664, 178] width 83 height 15
type input "5"
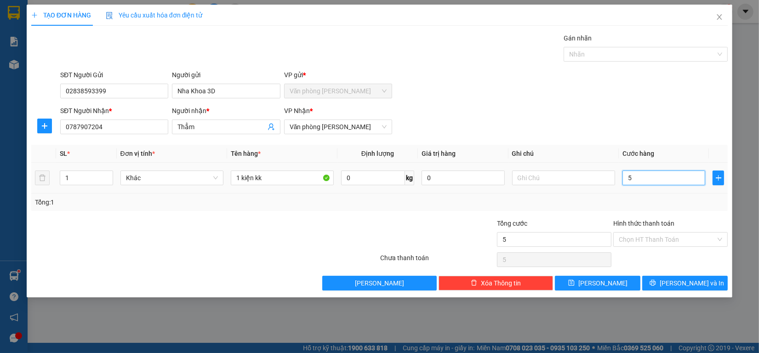
type input "50"
type input "500"
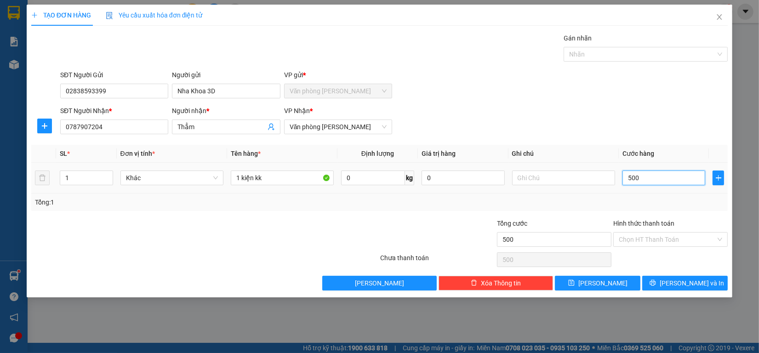
type input "5.000"
type input "50.000"
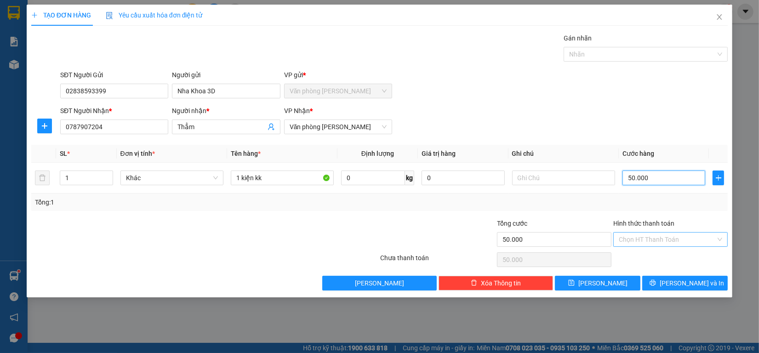
type input "50.000"
click at [656, 235] on input "Hình thức thanh toán" at bounding box center [667, 240] width 97 height 14
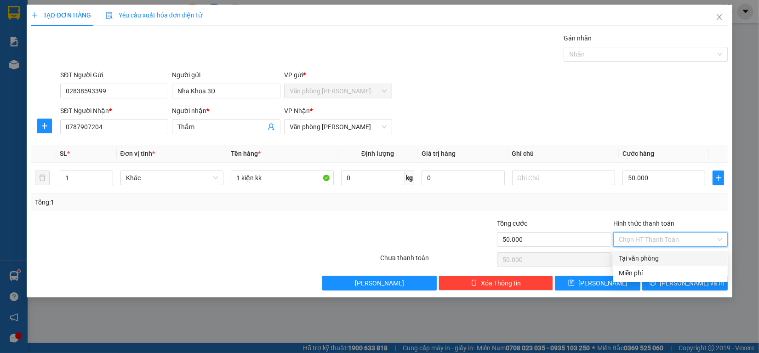
click at [651, 253] on div "Tại văn phòng" at bounding box center [670, 258] width 103 height 10
type input "0"
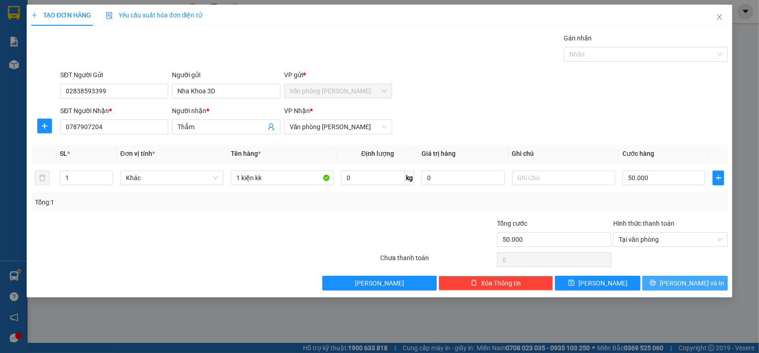
click at [663, 284] on button "[PERSON_NAME] và In" at bounding box center [685, 283] width 86 height 15
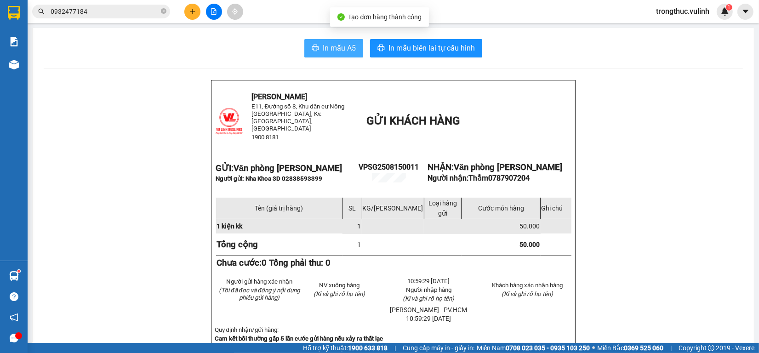
click at [323, 50] on span "In mẫu A5" at bounding box center [339, 47] width 33 height 11
click at [191, 8] on icon "plus" at bounding box center [192, 11] width 6 height 6
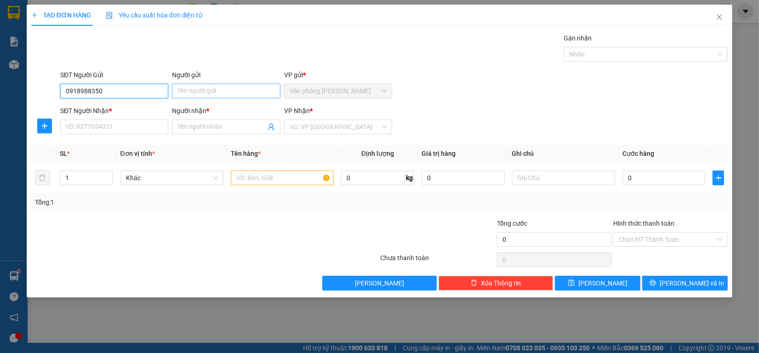
type input "0918988350"
click at [218, 95] on input "Người gửi" at bounding box center [226, 91] width 108 height 15
type input "Luật"
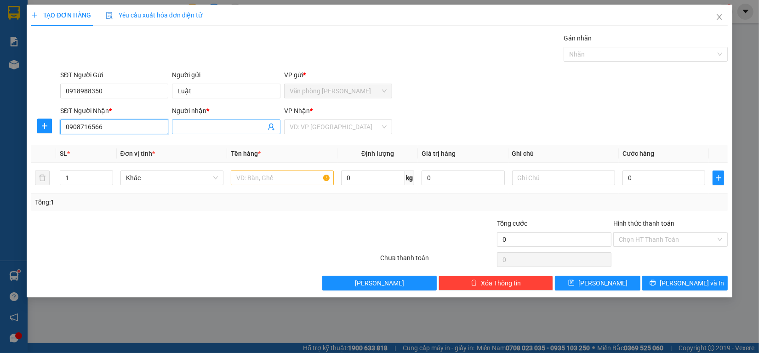
type input "0908716566"
click at [229, 122] on input "Người nhận *" at bounding box center [221, 127] width 88 height 10
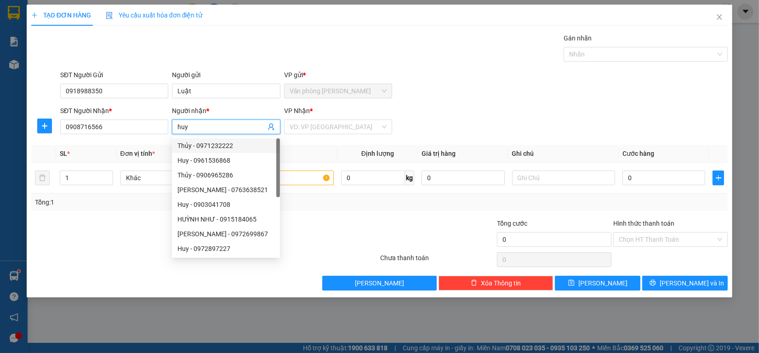
type input "huy"
drag, startPoint x: 304, startPoint y: 137, endPoint x: 315, endPoint y: 127, distance: 14.7
click at [307, 137] on div "VP Nhận * VD: VP [GEOGRAPHIC_DATA]" at bounding box center [338, 122] width 108 height 32
click at [315, 127] on input "search" at bounding box center [335, 127] width 91 height 14
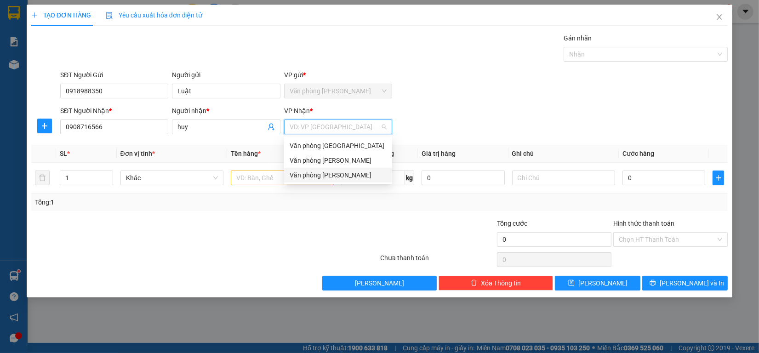
click at [330, 170] on div "Văn phòng [PERSON_NAME]" at bounding box center [338, 175] width 97 height 10
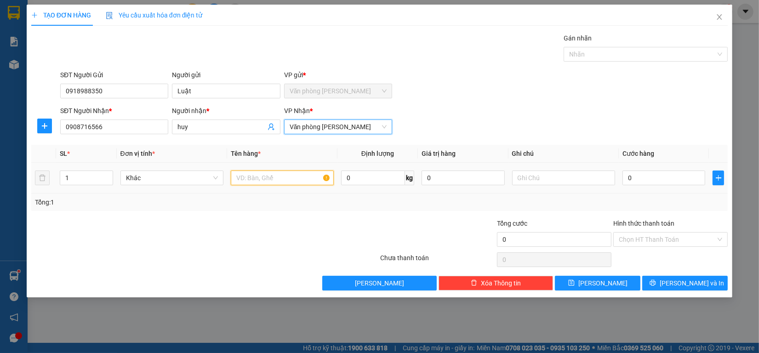
click at [270, 183] on input "text" at bounding box center [282, 178] width 103 height 15
type input "1 kiện - kk"
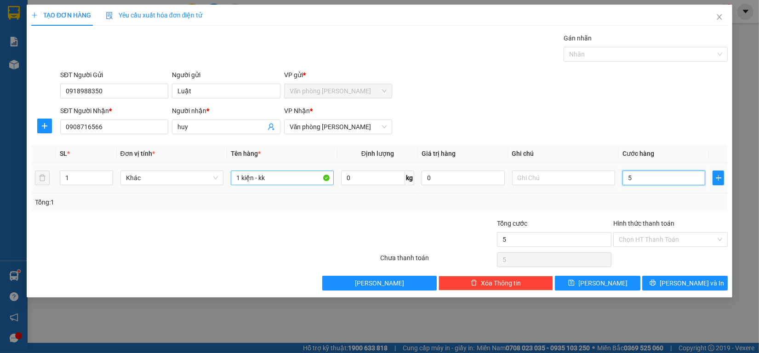
type input "5"
type input "50"
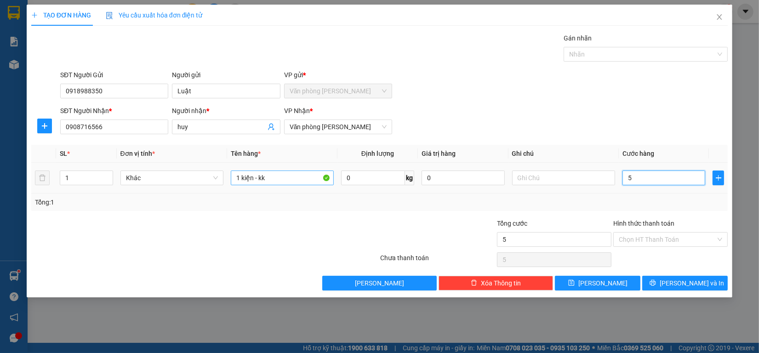
type input "50"
type input "500"
type input "5.000"
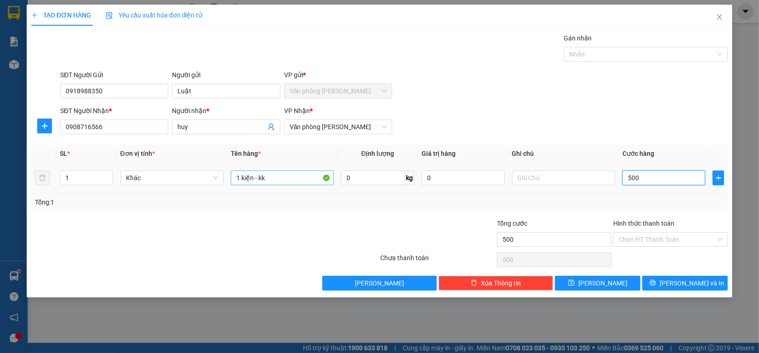
type input "5.000"
type input "500"
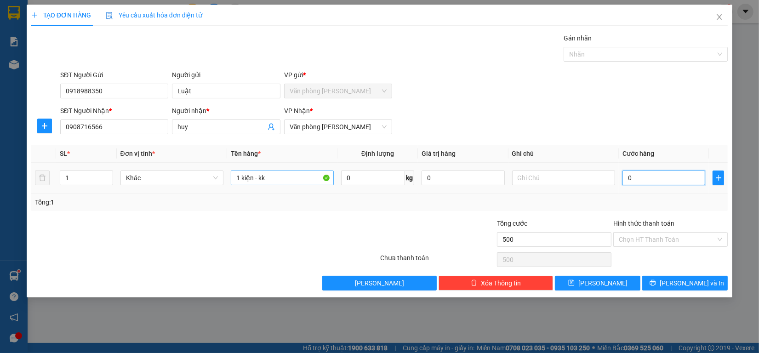
type input "0"
type input "40"
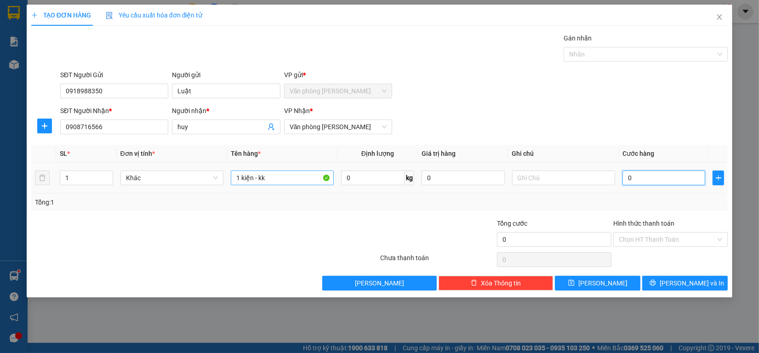
type input "40"
type input "400"
type input "4.000"
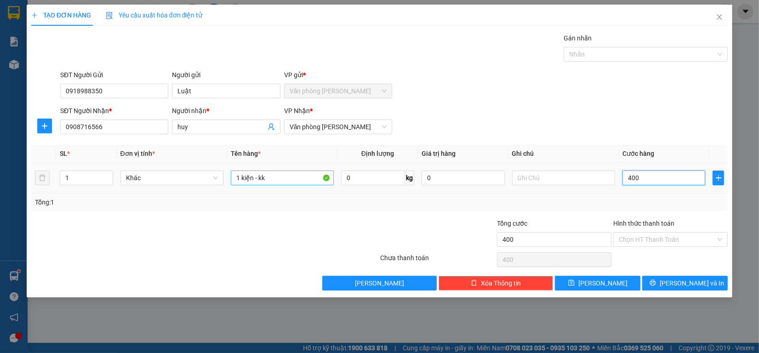
type input "4.000"
type input "40.000"
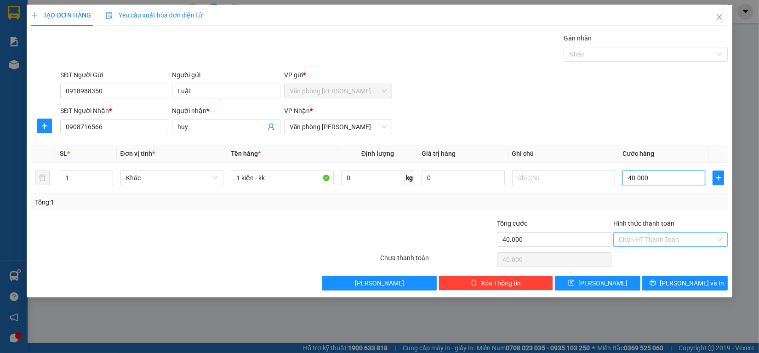
type input "40.000"
click at [667, 240] on input "Hình thức thanh toán" at bounding box center [667, 240] width 97 height 14
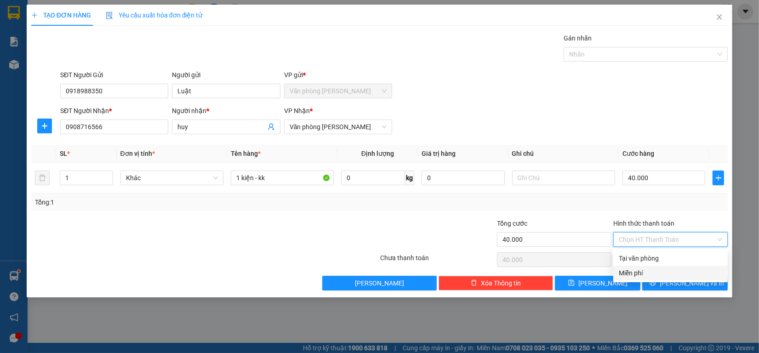
click at [659, 268] on div "Miễn phí" at bounding box center [670, 273] width 103 height 10
type input "0"
click at [663, 240] on span "Miễn phí" at bounding box center [670, 240] width 103 height 14
click at [663, 257] on div "Tại văn phòng" at bounding box center [670, 258] width 103 height 10
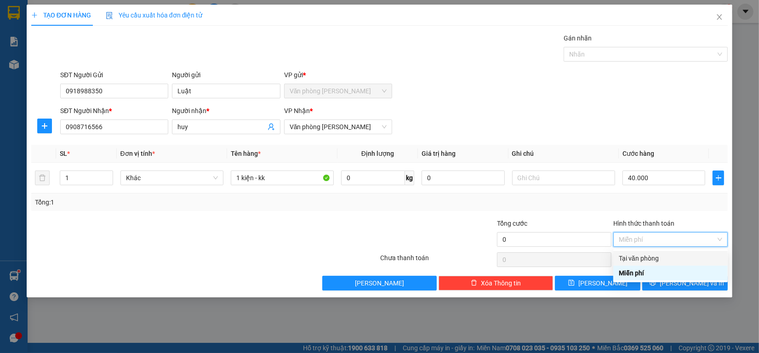
type input "40.000"
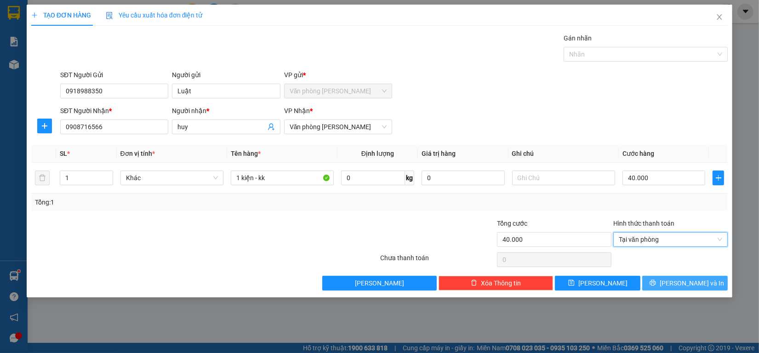
click at [663, 285] on button "[PERSON_NAME] và In" at bounding box center [685, 283] width 86 height 15
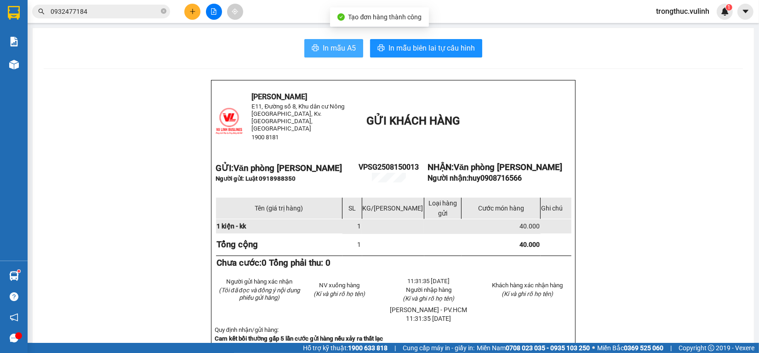
click at [338, 54] on span "In mẫu A5" at bounding box center [339, 47] width 33 height 11
